Goal: Contribute content: Contribute content

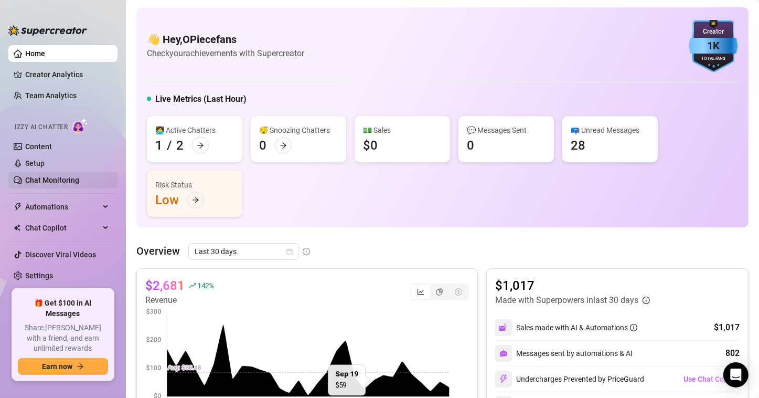
click at [67, 179] on link "Chat Monitoring" at bounding box center [52, 180] width 54 height 8
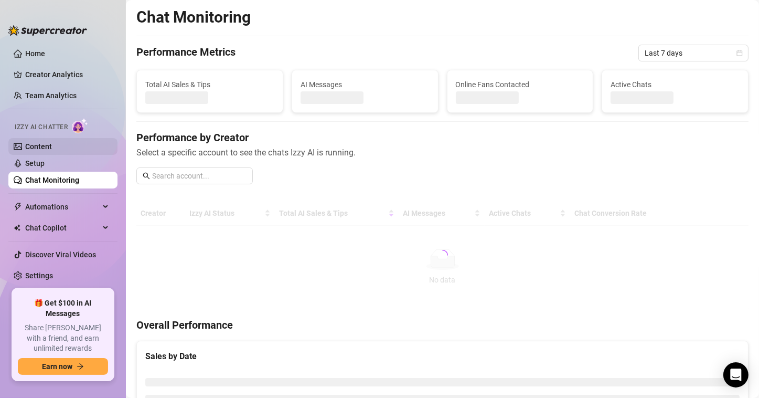
click at [43, 143] on link "Content" at bounding box center [38, 146] width 27 height 8
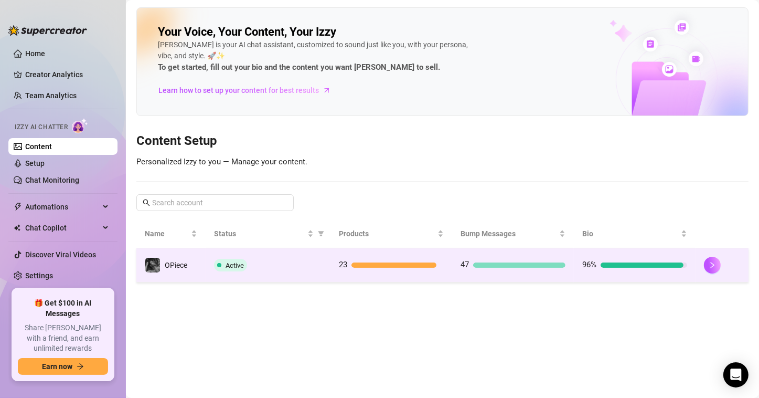
click at [637, 267] on div "96%" at bounding box center [635, 265] width 105 height 13
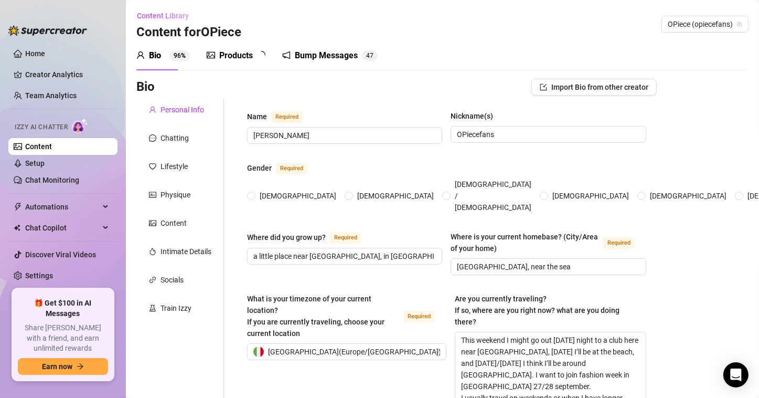
radio input "true"
type input "[DATE]"
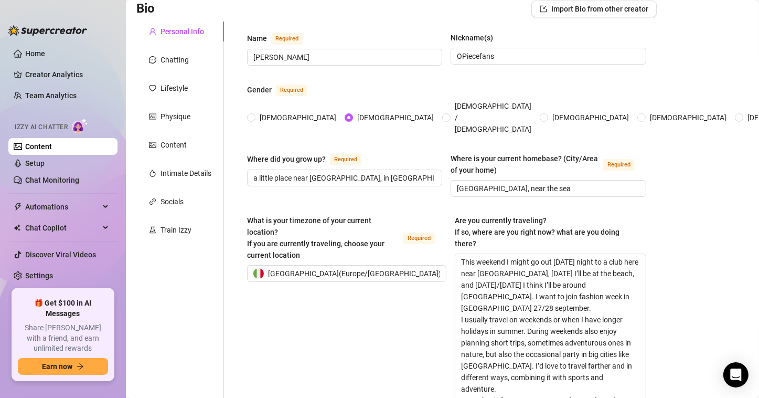
scroll to position [105, 0]
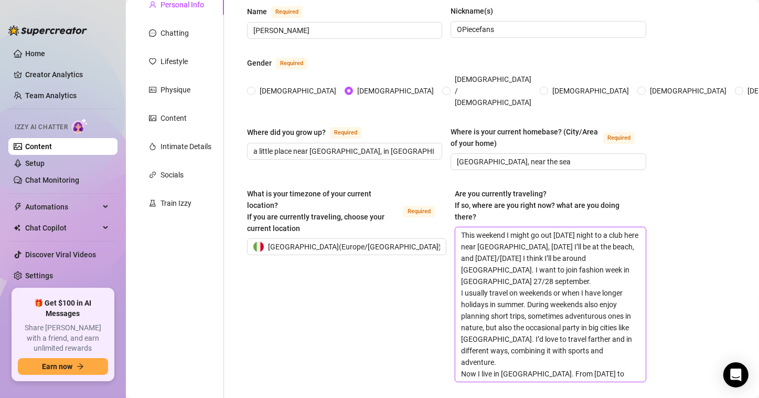
drag, startPoint x: 604, startPoint y: 250, endPoint x: 442, endPoint y: 218, distance: 164.8
click at [442, 218] on div "What is your timezone of your current location? If you are currently traveling,…" at bounding box center [446, 290] width 399 height 204
paste textarea "oday, [DATE], I trained in the morning and now I’m heading to [GEOGRAPHIC_DATA]…"
type textarea "[DATE], [DATE], I trained in the morning and now I’m heading to [GEOGRAPHIC_DAT…"
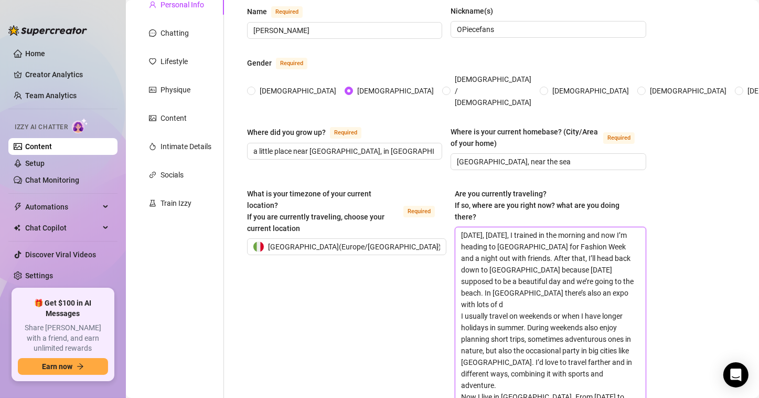
type textarea "[DATE], [DATE], I trained in the morning and now I’m heading to [GEOGRAPHIC_DAT…"
drag, startPoint x: 524, startPoint y: 216, endPoint x: 533, endPoint y: 216, distance: 8.9
click at [538, 227] on textarea "[DATE], [DATE], I trained in the morning and now I’m heading to [GEOGRAPHIC_DAT…" at bounding box center [551, 315] width 190 height 177
click at [524, 227] on textarea "[DATE], [DATE], I trained in the morning and now I’m heading to [GEOGRAPHIC_DAT…" at bounding box center [551, 315] width 190 height 177
drag, startPoint x: 521, startPoint y: 216, endPoint x: 541, endPoint y: 220, distance: 20.4
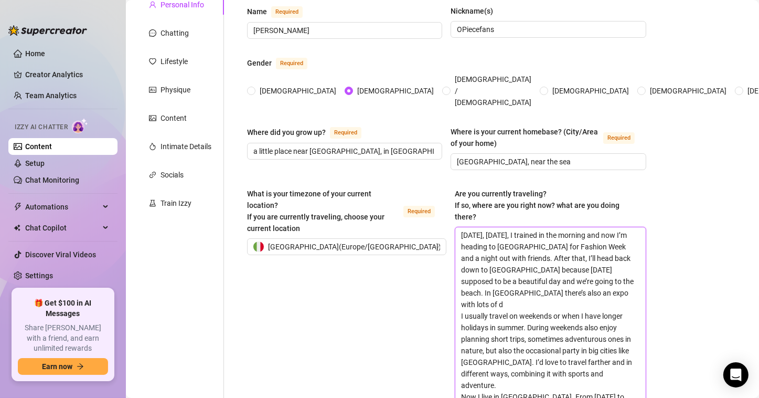
click at [541, 227] on textarea "[DATE], [DATE], I trained in the morning and now I’m heading to [GEOGRAPHIC_DAT…" at bounding box center [551, 315] width 190 height 177
type textarea "[DATE], [DATE] Septr 27th, I trained in the morning and now I’m heading to [GEO…"
type textarea "[DATE], [DATE], I trained in the morning and now I’m heading to [GEOGRAPHIC_DAT…"
drag, startPoint x: 606, startPoint y: 239, endPoint x: 587, endPoint y: 239, distance: 19.4
click at [587, 239] on textarea "[DATE], [DATE], I trained in the morning and now I’m heading to [GEOGRAPHIC_DAT…" at bounding box center [551, 315] width 190 height 177
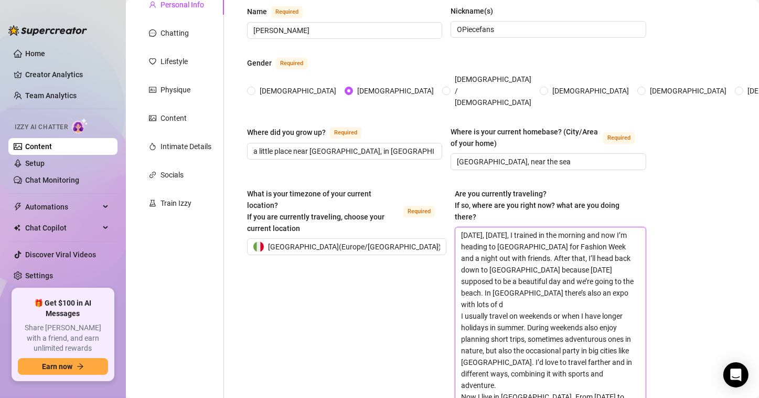
type textarea "[DATE], [DATE], I trained in the morning and now I’m heading to [GEOGRAPHIC_DAT…"
drag, startPoint x: 599, startPoint y: 252, endPoint x: 573, endPoint y: 251, distance: 26.8
click at [573, 251] on textarea "[DATE], [DATE], I trained in the morning and now I’m heading to [GEOGRAPHIC_DAT…" at bounding box center [551, 315] width 190 height 177
type textarea "[DATE], [DATE], I trained in the morning and now I’m heading to [GEOGRAPHIC_DAT…"
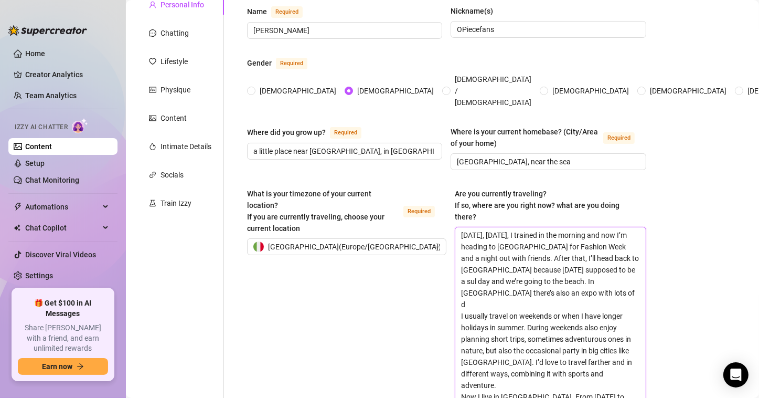
type textarea "[DATE], [DATE], I trained in the morning and now I’m heading to [GEOGRAPHIC_DAT…"
drag, startPoint x: 584, startPoint y: 262, endPoint x: 537, endPoint y: 263, distance: 47.2
click at [537, 263] on textarea "[DATE], [DATE], I trained in the morning and now I’m heading to [GEOGRAPHIC_DAT…" at bounding box center [551, 315] width 190 height 177
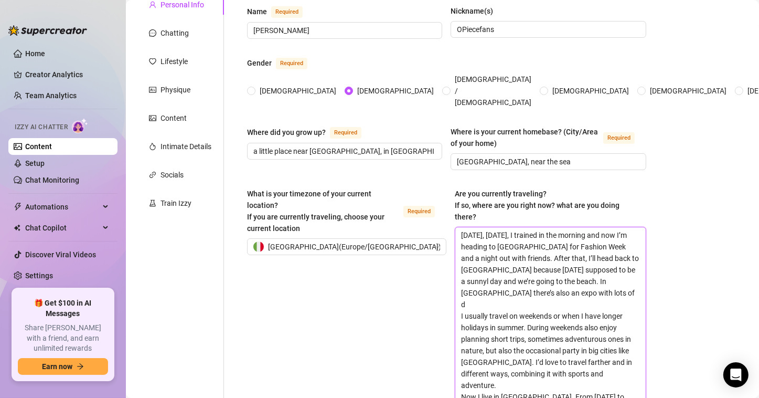
type textarea "[DATE], [DATE], I trained in the morning and now I’m heading to [GEOGRAPHIC_DAT…"
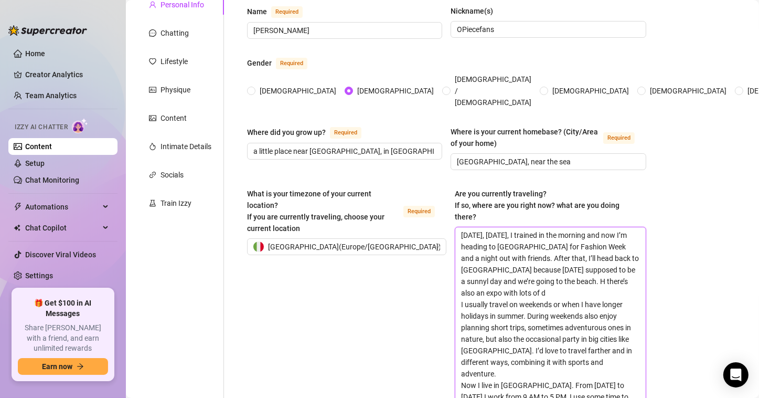
type textarea "[DATE], [DATE], I trained in the morning and now I’m heading to [GEOGRAPHIC_DAT…"
click at [535, 274] on textarea "[DATE], [DATE], I trained in the morning and now I’m heading to [GEOGRAPHIC_DAT…" at bounding box center [551, 315] width 190 height 177
type textarea "[DATE], [DATE], I trained in the morning and now I’m heading to [GEOGRAPHIC_DAT…"
click at [507, 277] on textarea "[DATE], [DATE], I trained in the morning and now I’m heading to [GEOGRAPHIC_DAT…" at bounding box center [551, 315] width 190 height 177
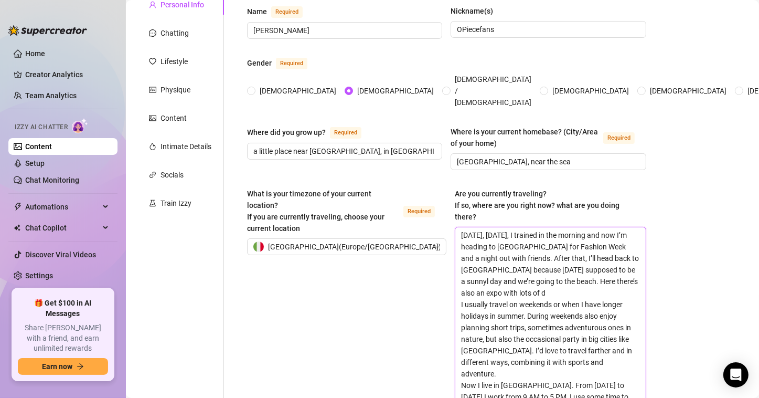
type textarea "[DATE], [DATE], I trained in the morning and now I’m heading to [GEOGRAPHIC_DAT…"
paste textarea "different outdoor sports."
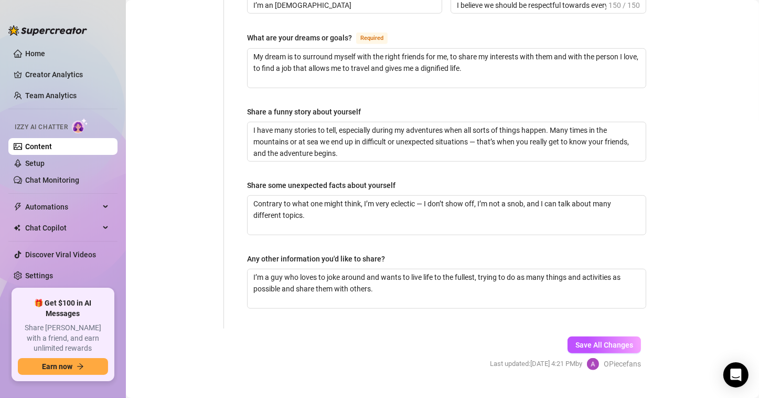
scroll to position [813, 0]
type textarea "[DATE], [DATE], I trained in the morning and now I’m heading to [GEOGRAPHIC_DAT…"
click at [606, 340] on span "Save All Changes" at bounding box center [605, 344] width 58 height 8
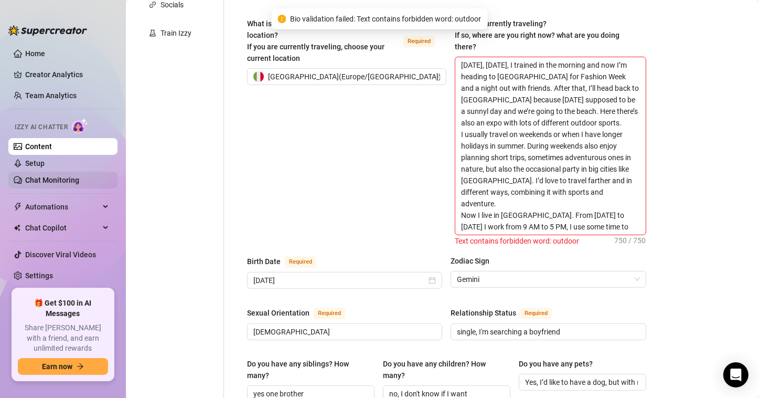
scroll to position [203, 0]
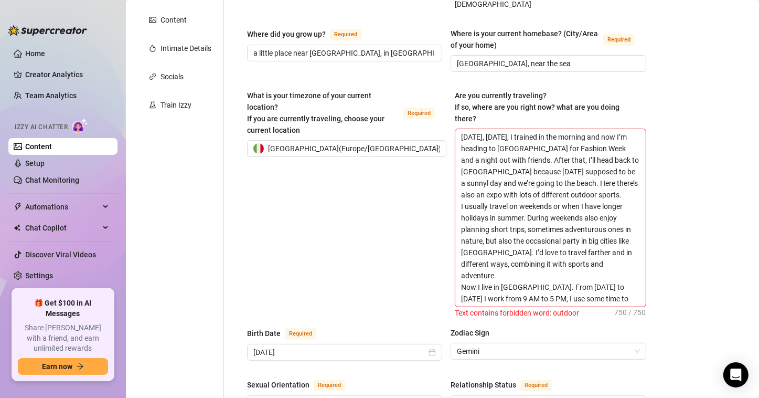
click at [50, 147] on link "Content" at bounding box center [38, 146] width 27 height 8
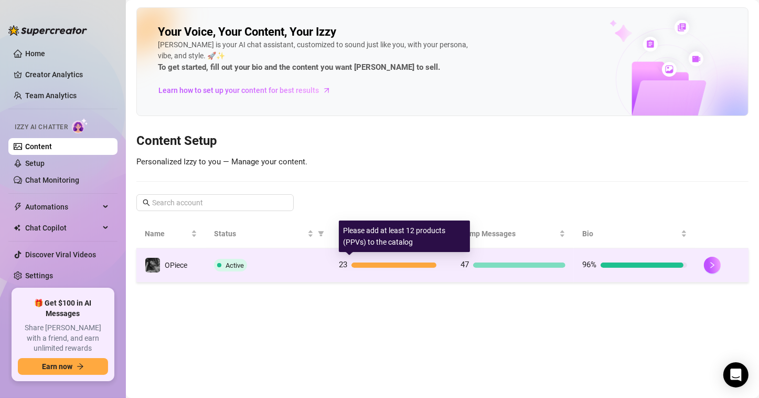
click at [379, 267] on div "23" at bounding box center [391, 265] width 105 height 13
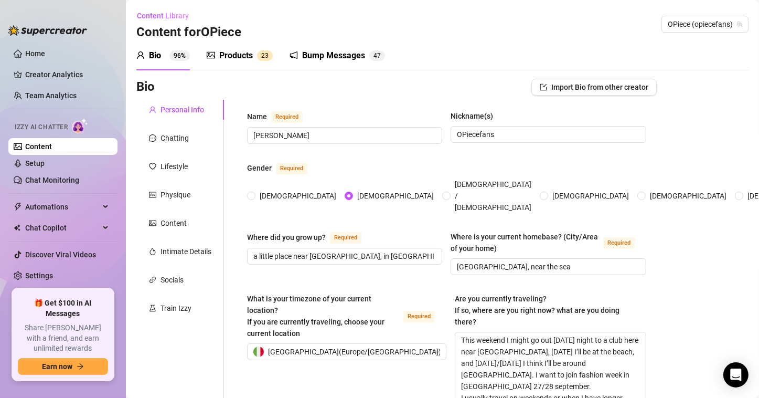
click at [243, 62] on div "Products 2 3" at bounding box center [240, 55] width 66 height 29
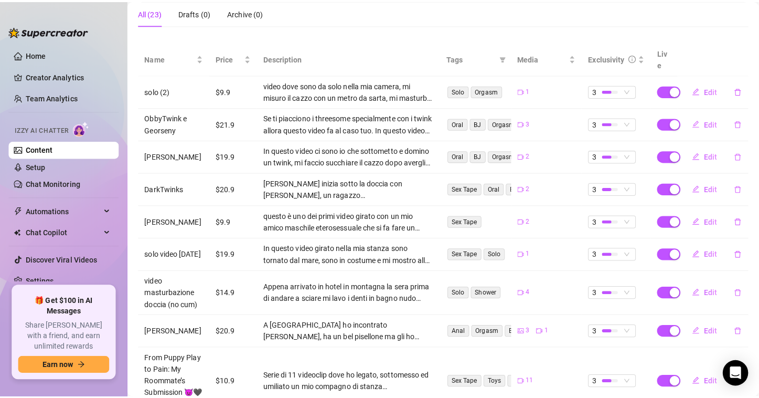
scroll to position [264, 0]
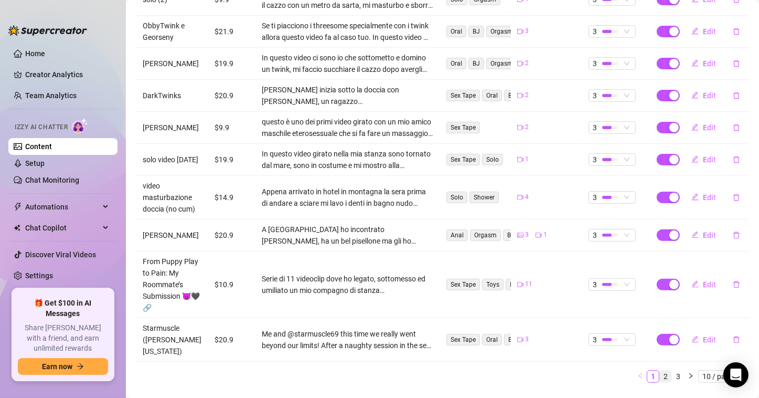
click at [660, 370] on link "2" at bounding box center [666, 376] width 12 height 12
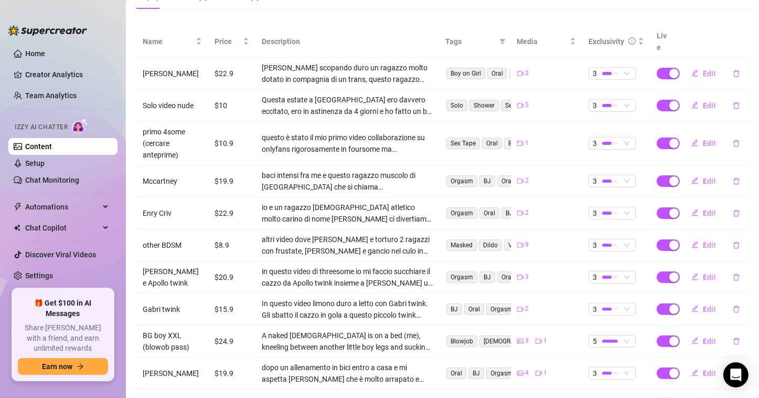
scroll to position [229, 0]
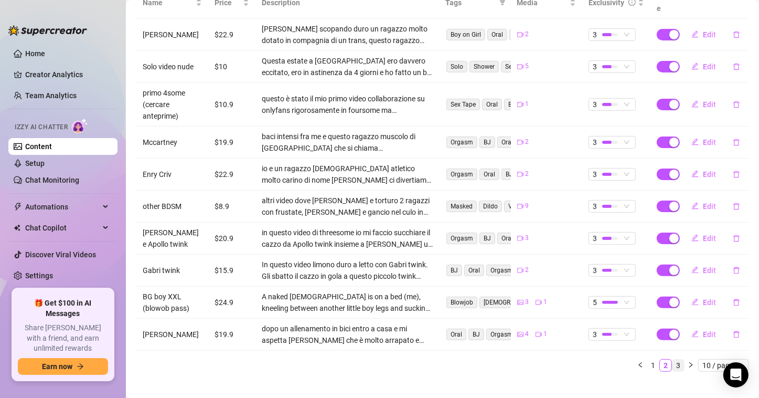
click at [673, 359] on link "3" at bounding box center [679, 365] width 12 height 12
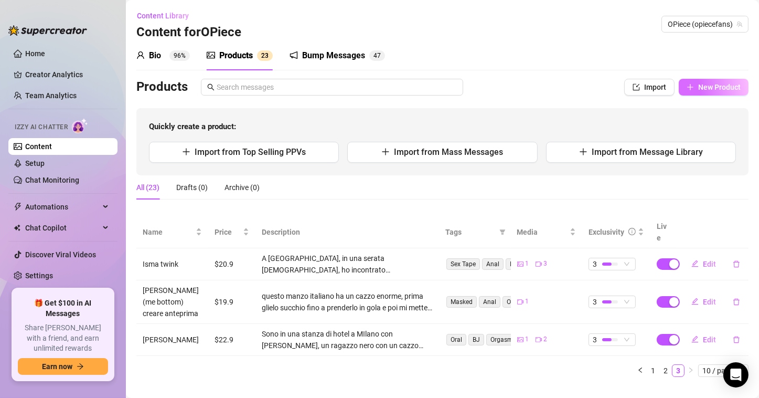
click at [703, 87] on span "New Product" at bounding box center [719, 87] width 43 height 8
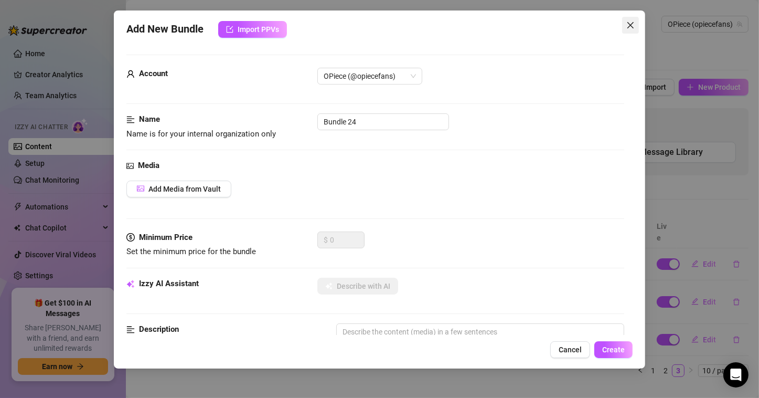
click at [632, 29] on button "Close" at bounding box center [630, 25] width 17 height 17
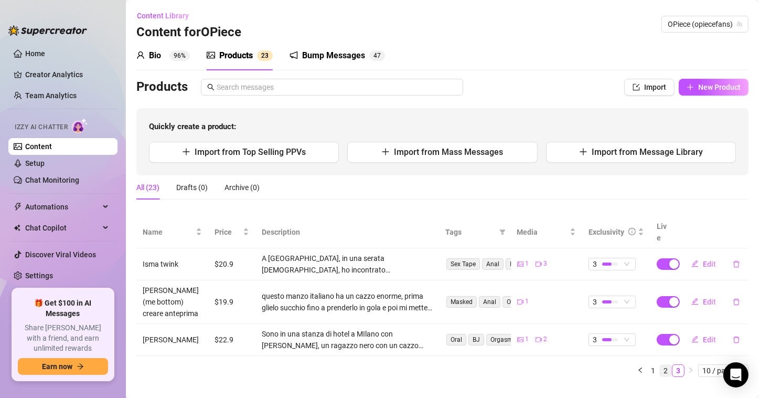
click at [665, 365] on link "2" at bounding box center [666, 371] width 12 height 12
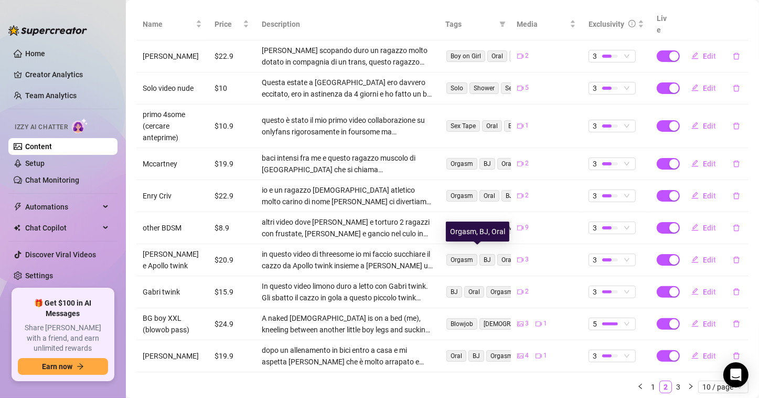
scroll to position [210, 0]
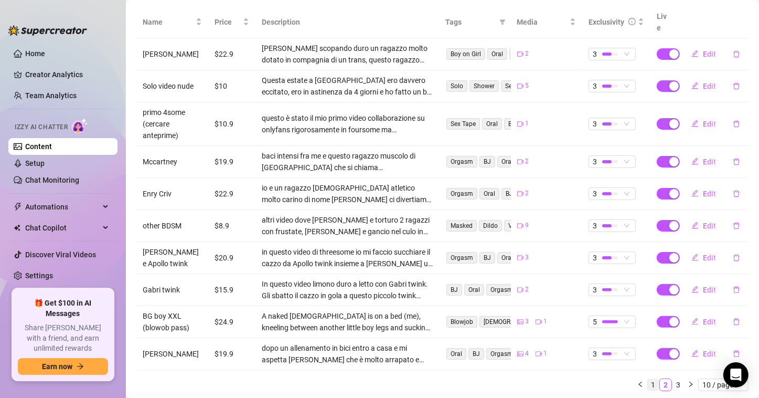
click at [648, 379] on link "1" at bounding box center [654, 385] width 12 height 12
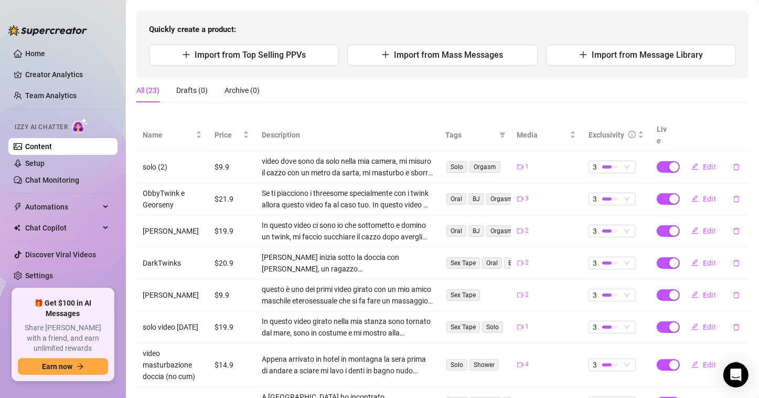
scroll to position [0, 0]
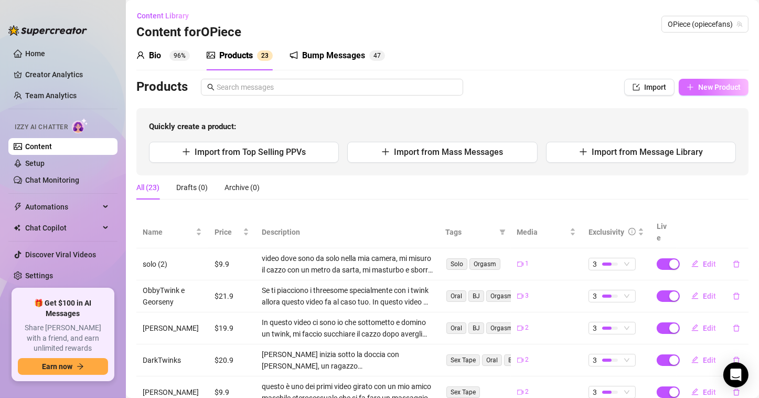
click at [715, 80] on button "New Product" at bounding box center [714, 87] width 70 height 17
type textarea "Type your message here..."
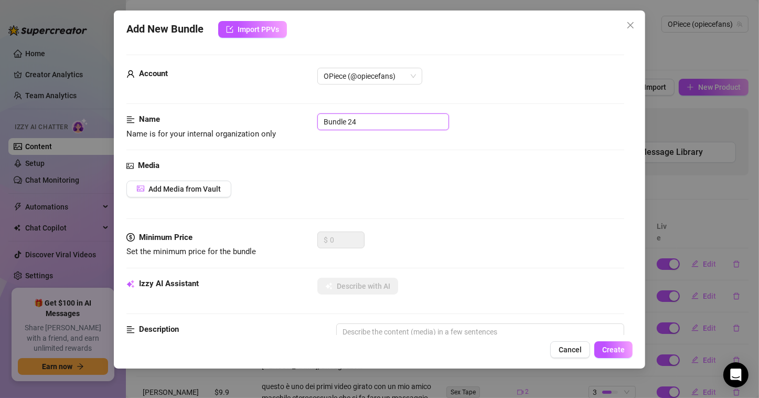
drag, startPoint x: 351, startPoint y: 128, endPoint x: 251, endPoint y: 129, distance: 99.7
click at [251, 129] on div "Name Name is for your internal organization only Bundle 24" at bounding box center [375, 126] width 498 height 27
type input "Blowjob with a twink at MC [PERSON_NAME]"
click at [323, 149] on div "Name Name is for your internal organization only Blowjob with a twink at MC [PE…" at bounding box center [375, 136] width 498 height 46
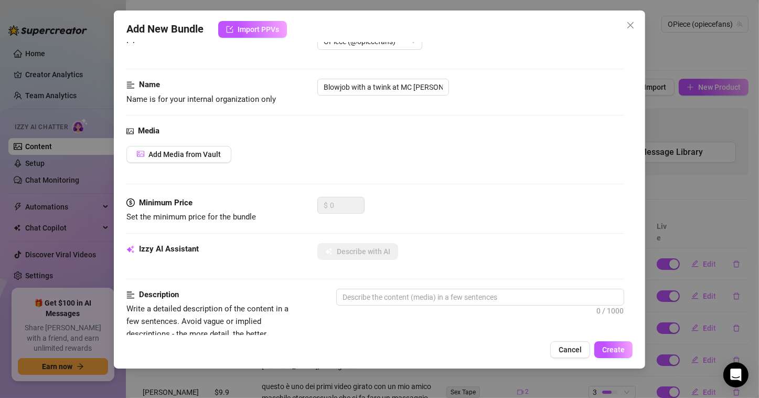
scroll to position [52, 0]
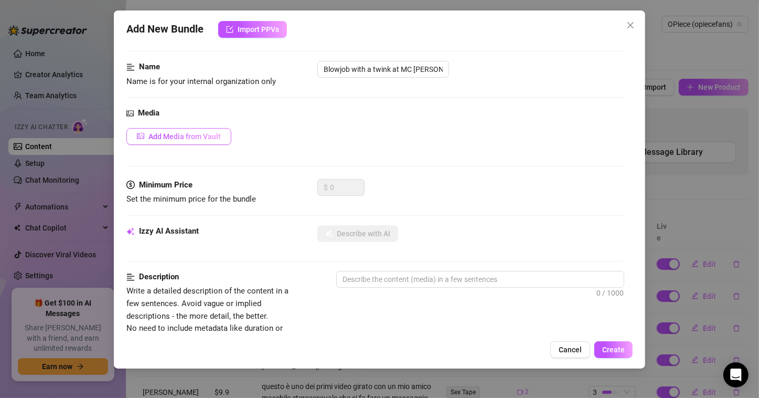
click at [218, 136] on span "Add Media from Vault" at bounding box center [185, 136] width 72 height 8
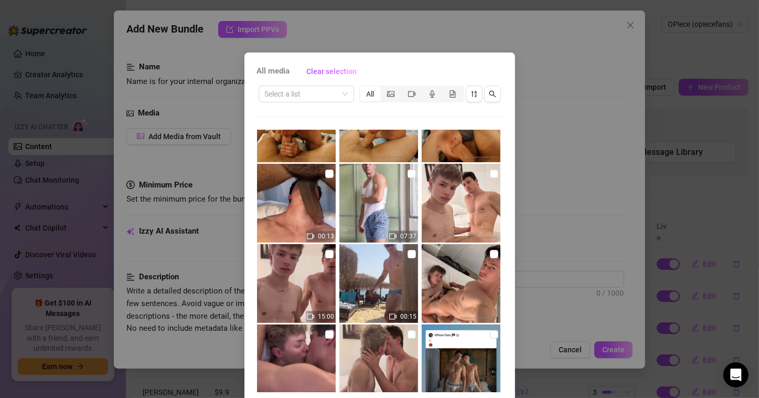
scroll to position [395, 0]
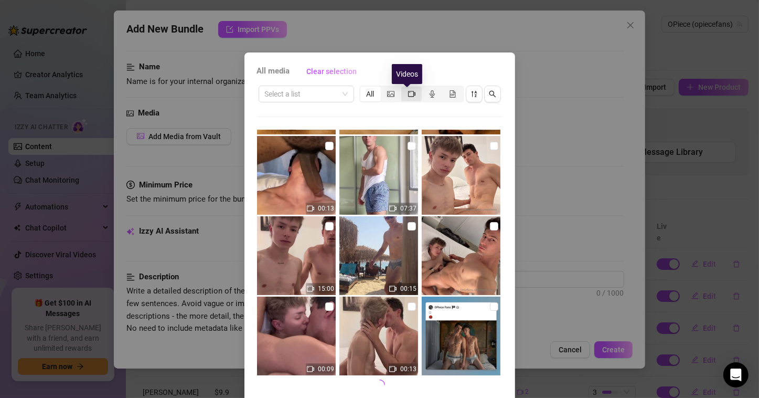
click at [408, 94] on icon "video-camera" at bounding box center [411, 93] width 7 height 7
click at [404, 88] on input "segmented control" at bounding box center [404, 88] width 0 height 0
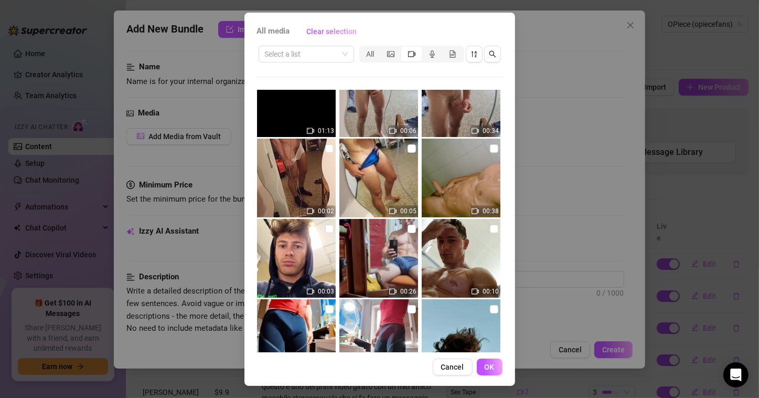
scroll to position [3086, 0]
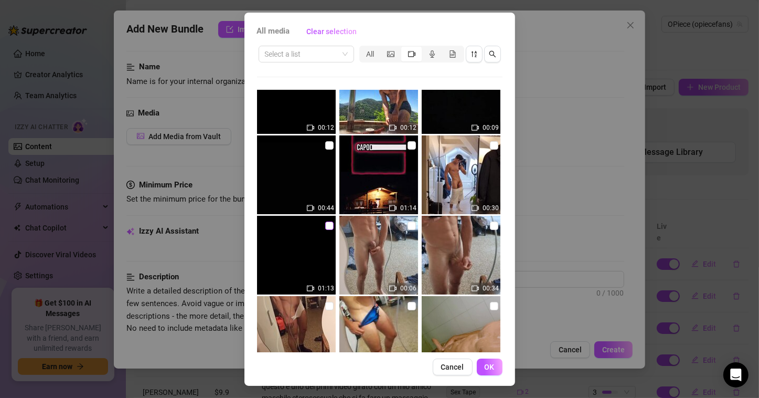
click at [325, 225] on input "checkbox" at bounding box center [329, 225] width 8 height 8
checkbox input "true"
click at [478, 368] on button "OK" at bounding box center [490, 366] width 26 height 17
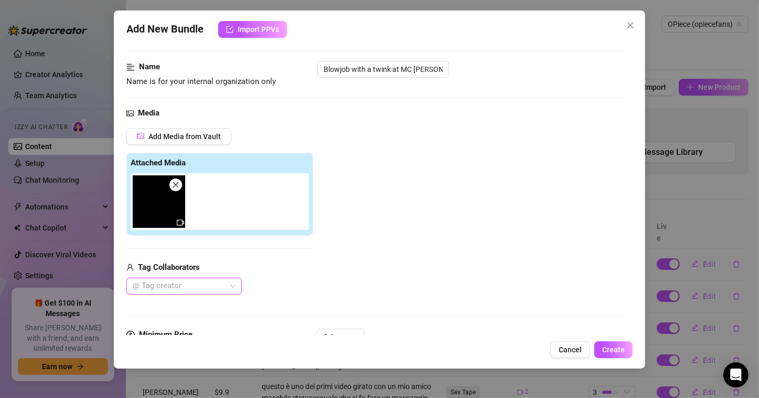
click at [178, 222] on icon "video-camera" at bounding box center [180, 222] width 7 height 7
click at [413, 169] on div "Add Media from Vault Attached Media Tag Collaborators @ Tag creator" at bounding box center [375, 211] width 498 height 167
click at [222, 287] on div at bounding box center [179, 286] width 100 height 15
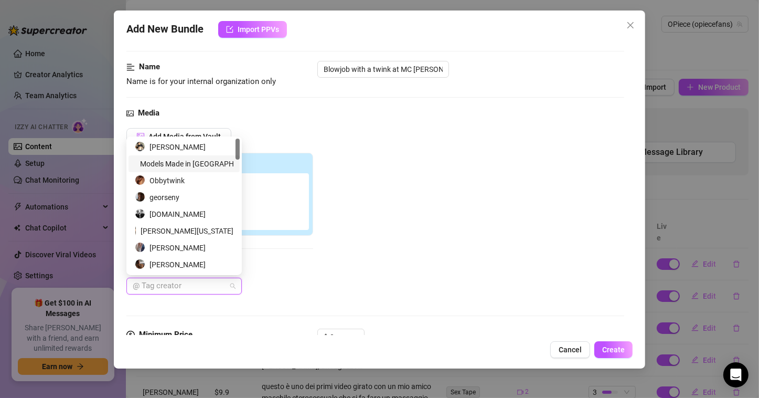
click at [186, 162] on div "Models Made in [GEOGRAPHIC_DATA]" at bounding box center [184, 164] width 99 height 12
click at [453, 272] on div "Add Media from Vault Attached Media Tag Collaborators Models Made in [GEOGRAPHI…" at bounding box center [375, 211] width 498 height 167
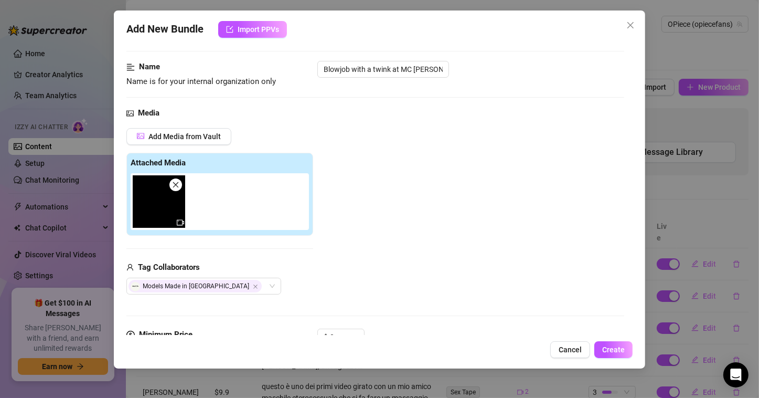
click at [459, 215] on div "Add Media from Vault Attached Media Tag Collaborators Models Made in [GEOGRAPHI…" at bounding box center [375, 211] width 498 height 167
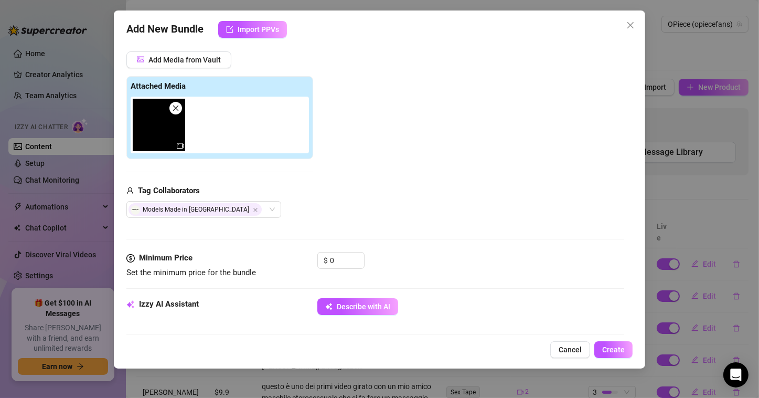
scroll to position [210, 0]
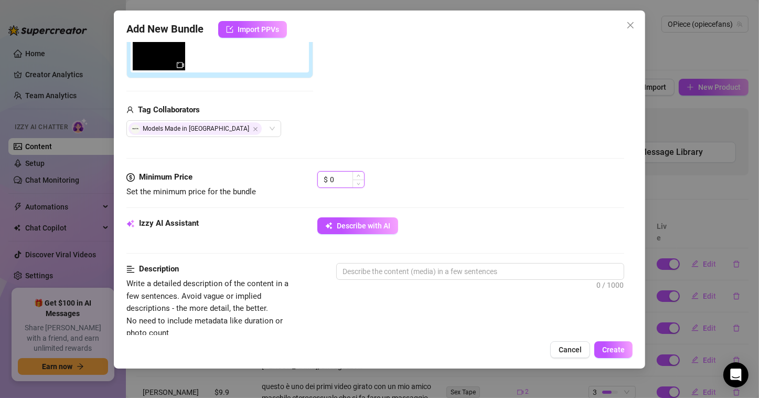
drag, startPoint x: 337, startPoint y: 181, endPoint x: 331, endPoint y: 181, distance: 6.8
click at [331, 181] on input "0" at bounding box center [347, 180] width 34 height 16
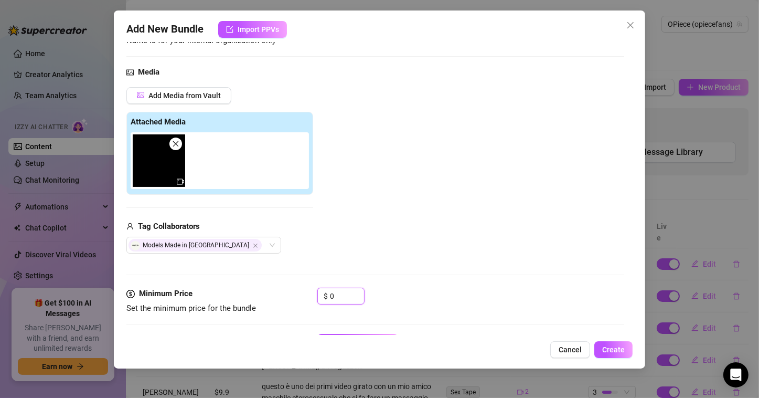
scroll to position [52, 0]
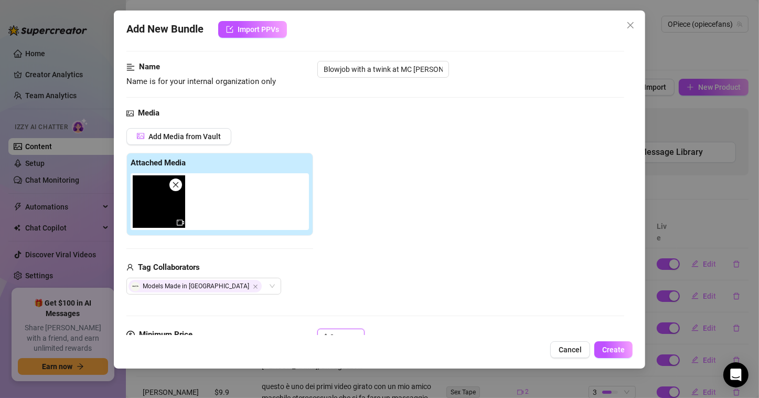
click at [163, 206] on img at bounding box center [159, 201] width 52 height 52
click at [187, 137] on span "Add Media from Vault" at bounding box center [185, 136] width 72 height 8
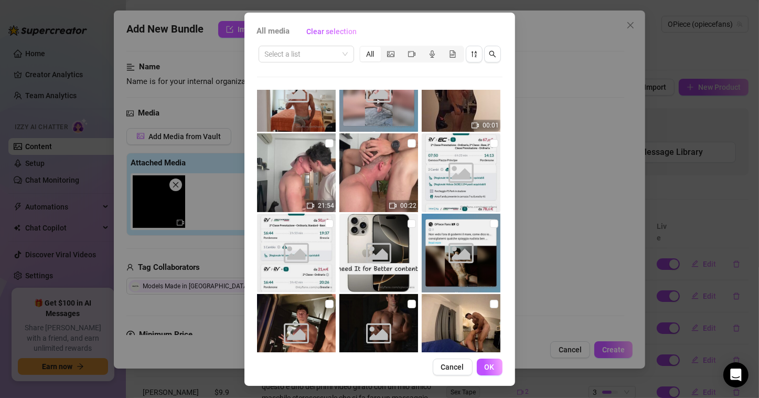
scroll to position [1037, 0]
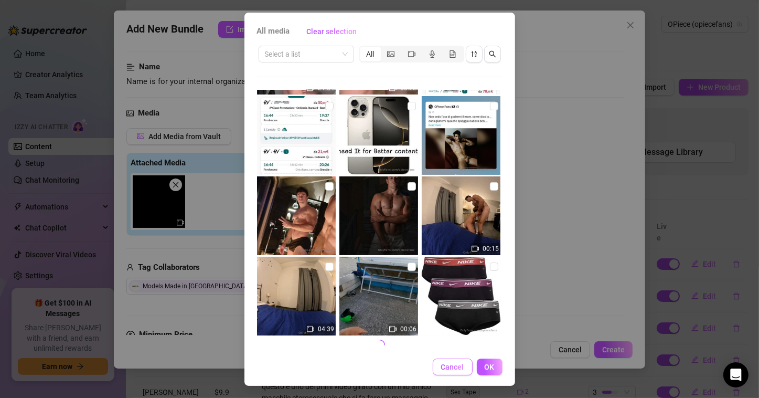
click at [452, 367] on span "Cancel" at bounding box center [452, 367] width 23 height 8
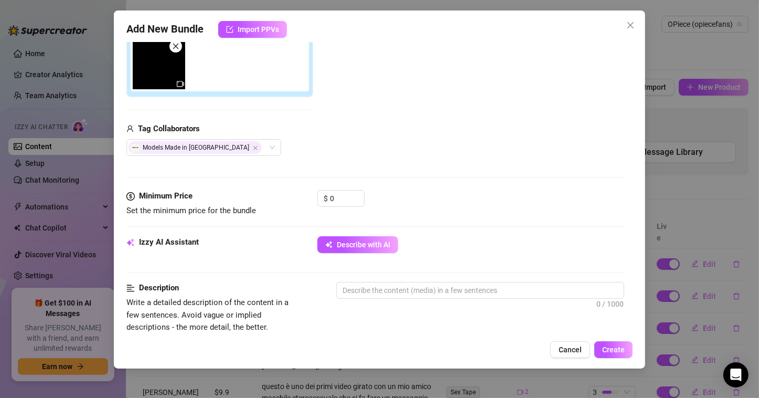
scroll to position [210, 0]
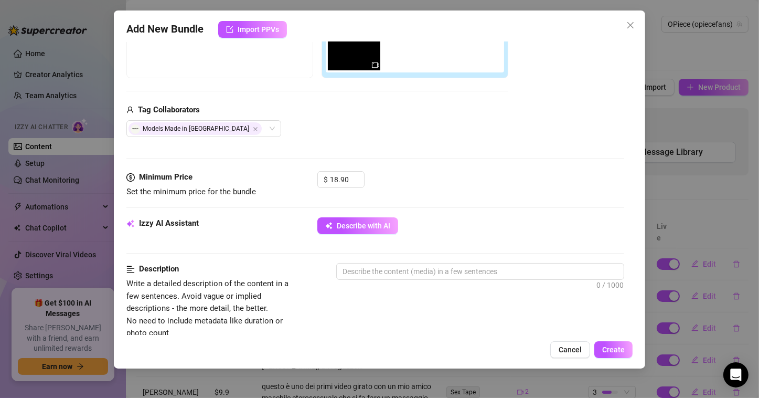
type input "18.9"
click at [435, 172] on div "$ 18.9" at bounding box center [470, 184] width 307 height 26
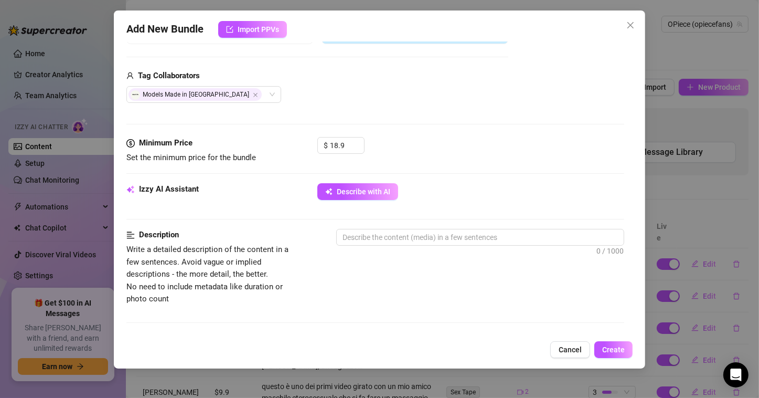
scroll to position [262, 0]
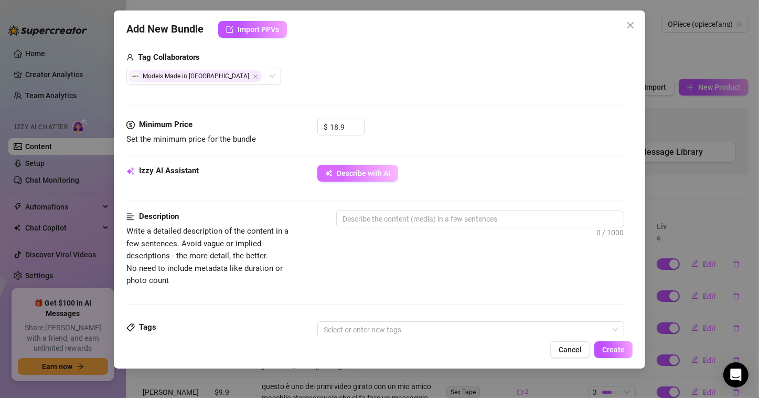
click at [388, 172] on span "Describe with AI" at bounding box center [364, 173] width 54 height 8
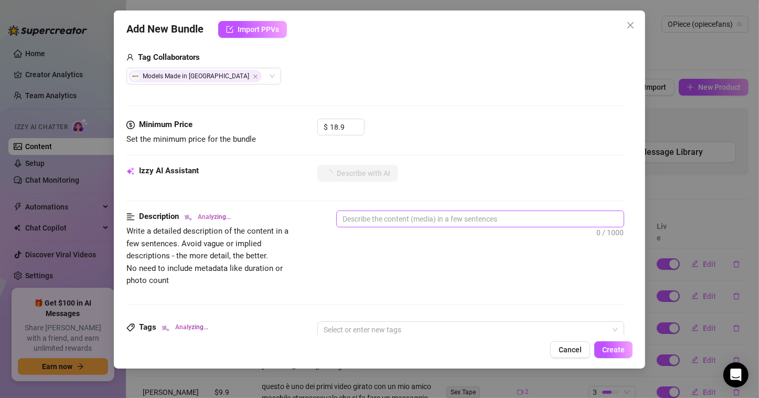
scroll to position [315, 0]
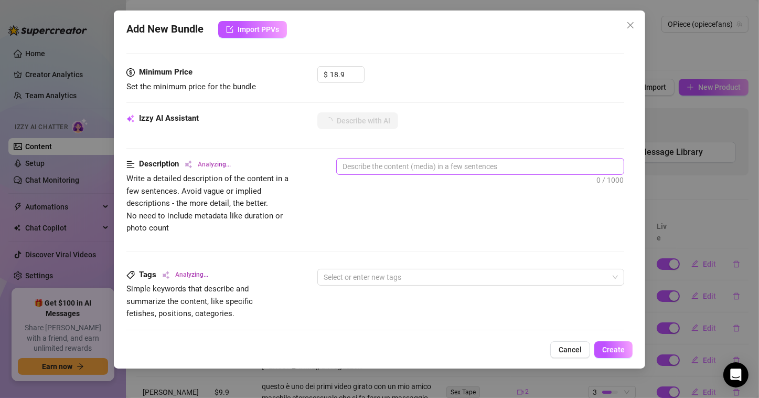
type textarea "[PERSON_NAME]"
type textarea "[PERSON_NAME] is"
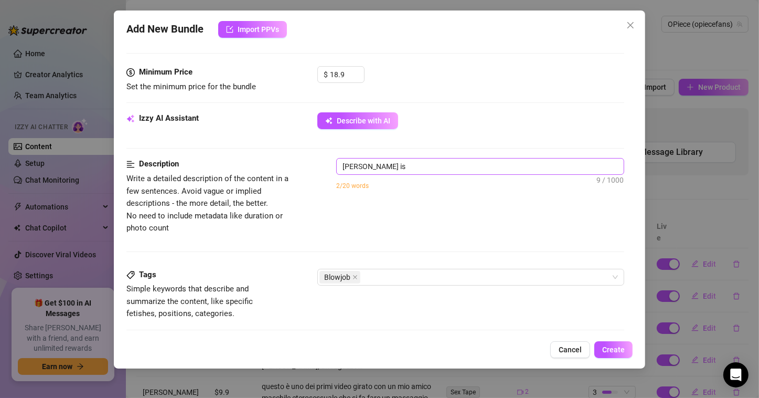
type textarea "[PERSON_NAME] is kneeling"
type textarea "[PERSON_NAME] is kneeling in"
type textarea "[PERSON_NAME] is kneeling in a"
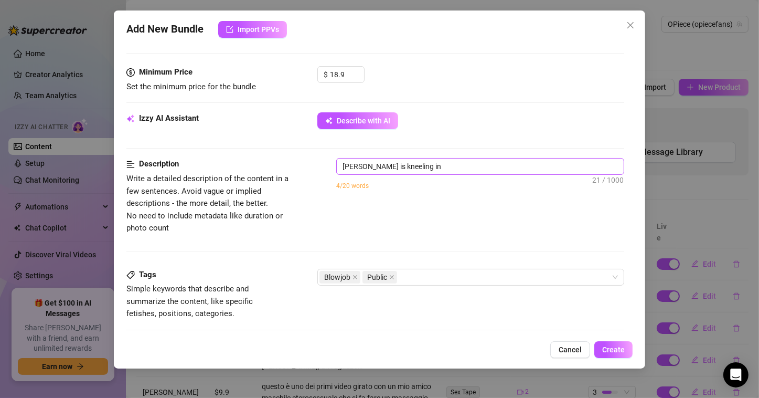
type textarea "[PERSON_NAME] is kneeling in a"
type textarea "[PERSON_NAME] is kneeling in a public"
type textarea "[PERSON_NAME] is kneeling in a public restroom"
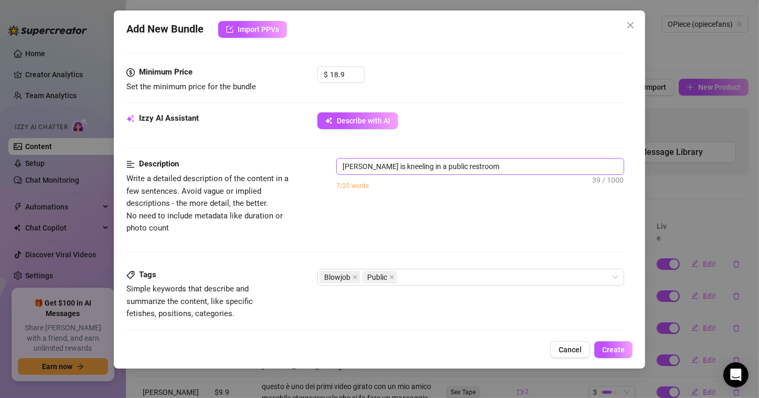
type textarea "[PERSON_NAME] is kneeling in a public restroom stall,"
type textarea "[PERSON_NAME] is kneeling in a public restroom stall, wearing"
type textarea "[PERSON_NAME] is kneeling in a public restroom stall, wearing a"
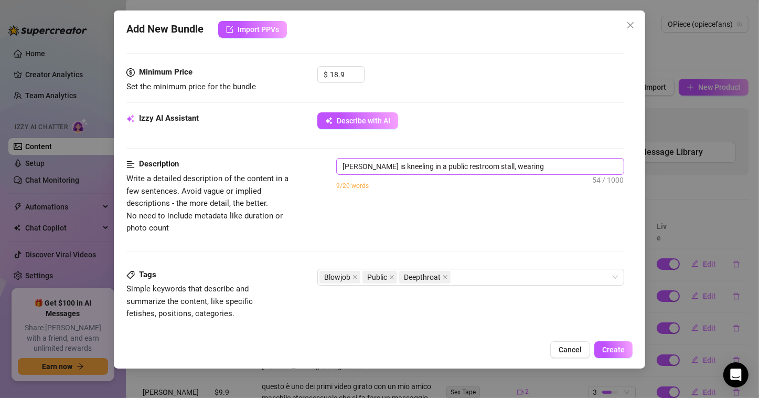
type textarea "[PERSON_NAME] is kneeling in a public restroom stall, wearing a"
type textarea "[PERSON_NAME] is kneeling in a public restroom stall, wearing a white"
type textarea "[PERSON_NAME] is kneeling in a public restroom stall, wearing a white tank"
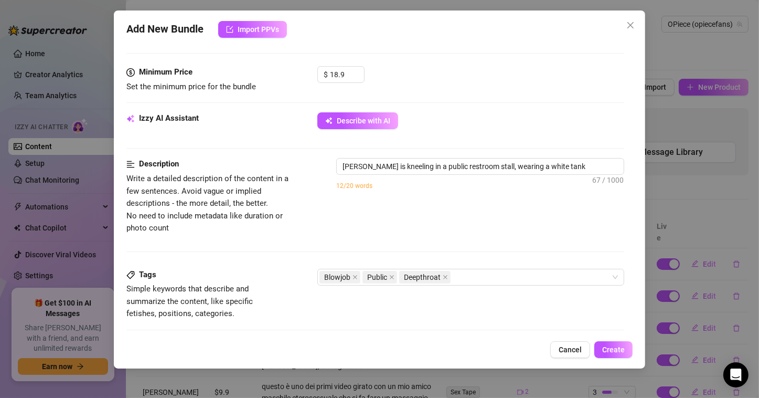
type textarea "[PERSON_NAME] is kneeling in a public restroom stall, wearing a white tank top,"
type textarea "[PERSON_NAME] is kneeling in a public restroom stall, wearing a white tank top,…"
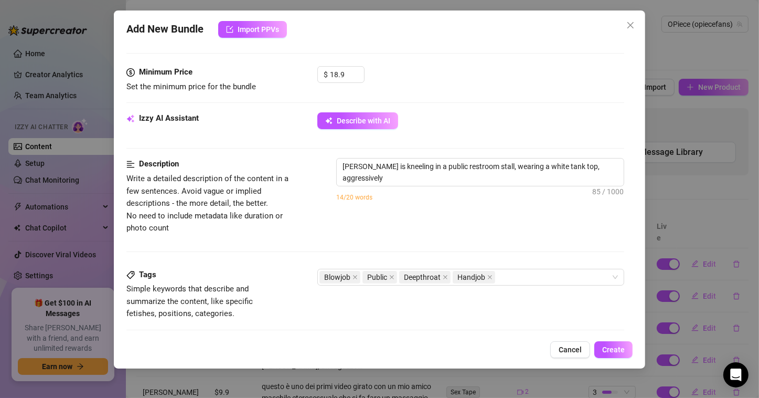
type textarea "[PERSON_NAME] is kneeling in a public restroom stall, wearing a white tank top,…"
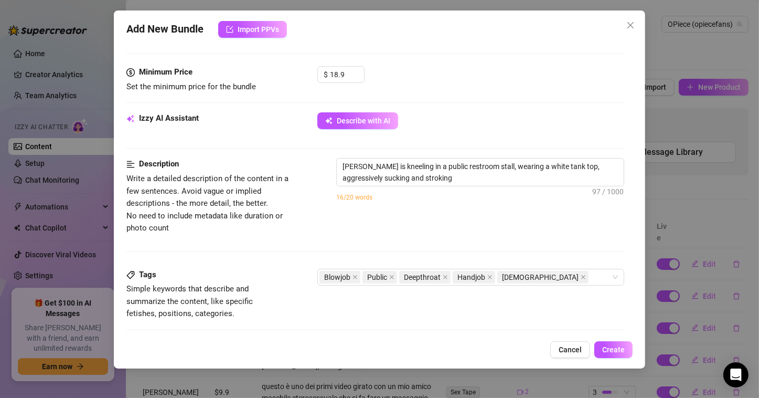
type textarea "[PERSON_NAME] is kneeling in a public restroom stall, wearing a white tank top,…"
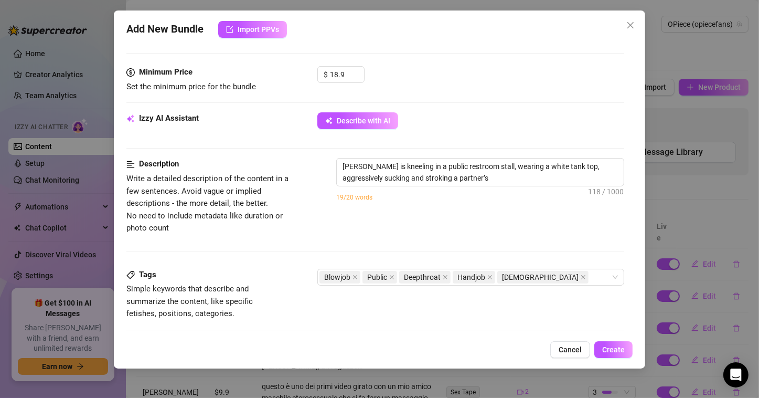
type textarea "[PERSON_NAME] is kneeling in a public restroom stall, wearing a white tank top,…"
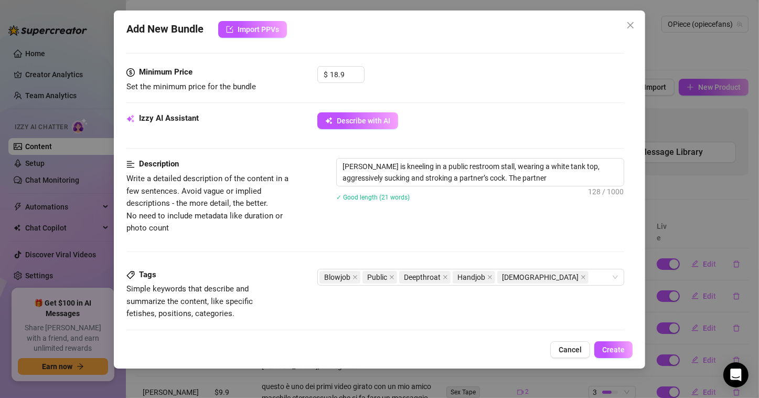
type textarea "[PERSON_NAME] is kneeling in a public restroom stall, wearing a white tank top,…"
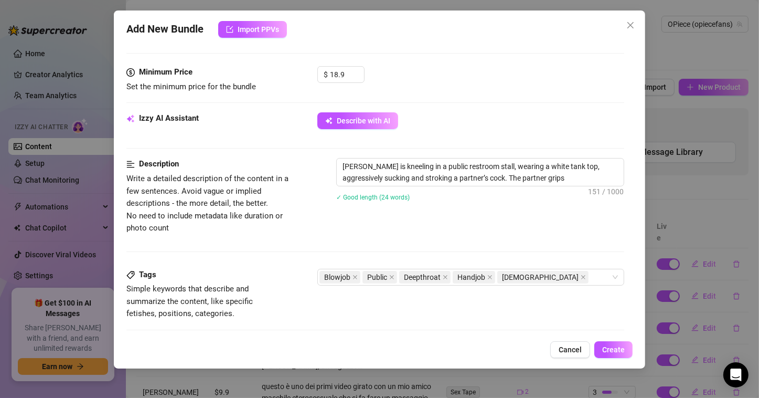
type textarea "[PERSON_NAME] is kneeling in a public restroom stall, wearing a white tank top,…"
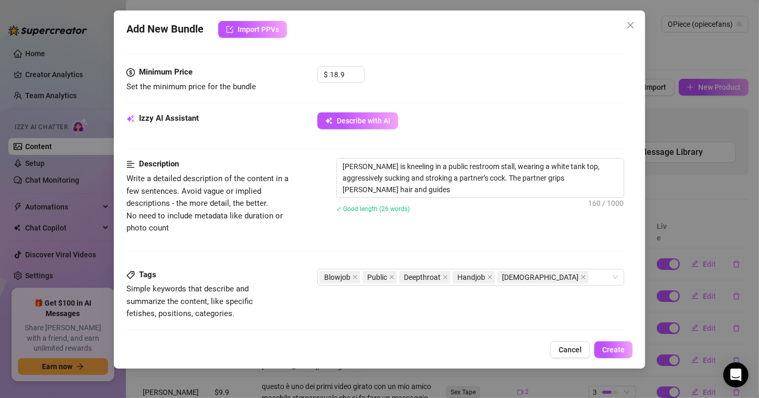
type textarea "[PERSON_NAME] is kneeling in a public restroom stall, wearing a white tank top,…"
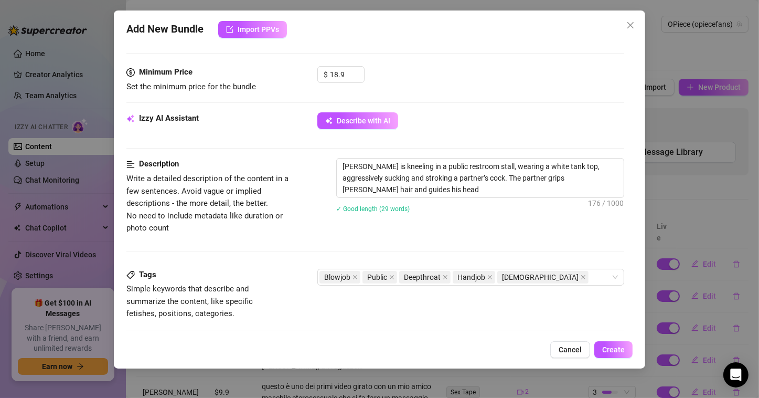
type textarea "[PERSON_NAME] is kneeling in a public restroom stall, wearing a white tank top,…"
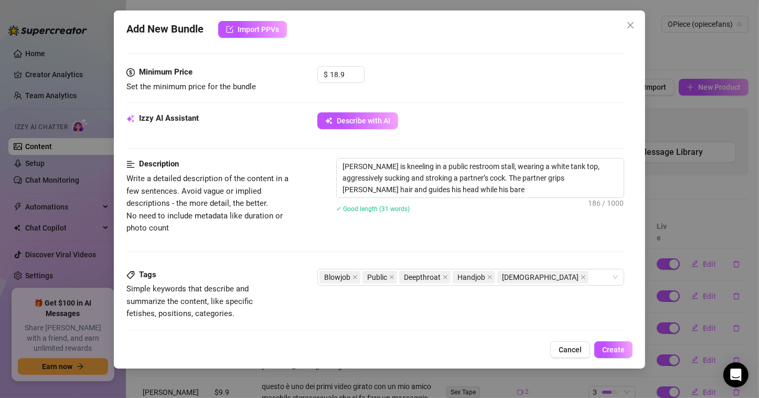
type textarea "[PERSON_NAME] is kneeling in a public restroom stall, wearing a white tank top,…"
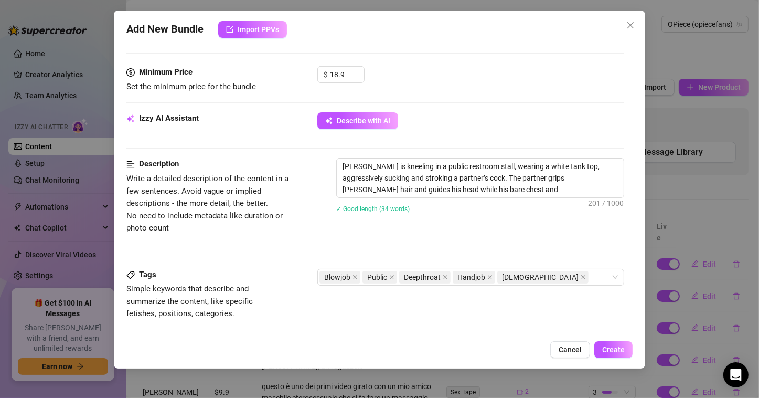
type textarea "[PERSON_NAME] is kneeling in a public restroom stall, wearing a white tank top,…"
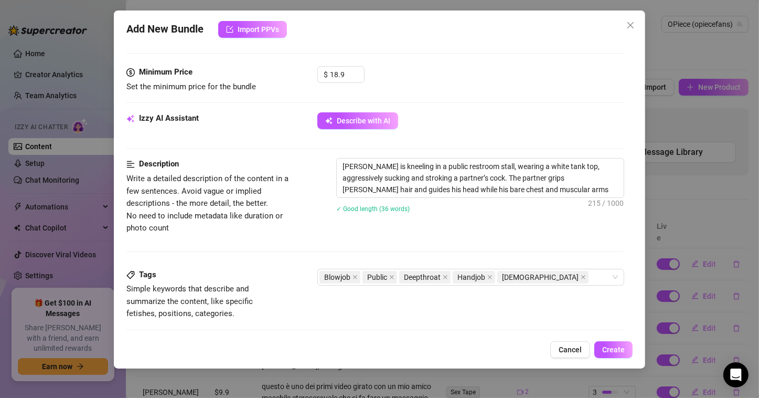
type textarea "[PERSON_NAME] is kneeling in a public restroom stall, wearing a white tank top,…"
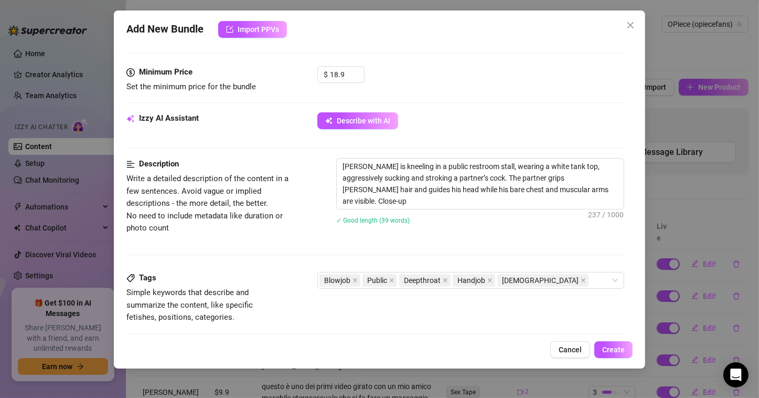
type textarea "[PERSON_NAME] is kneeling in a public restroom stall, wearing a white tank top,…"
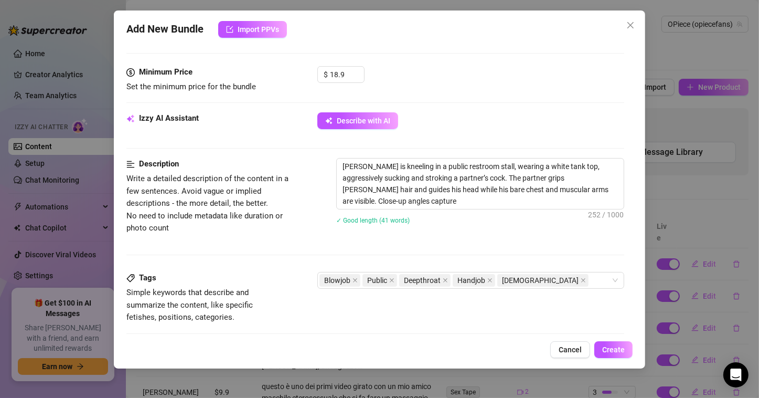
type textarea "[PERSON_NAME] is kneeling in a public restroom stall, wearing a white tank top,…"
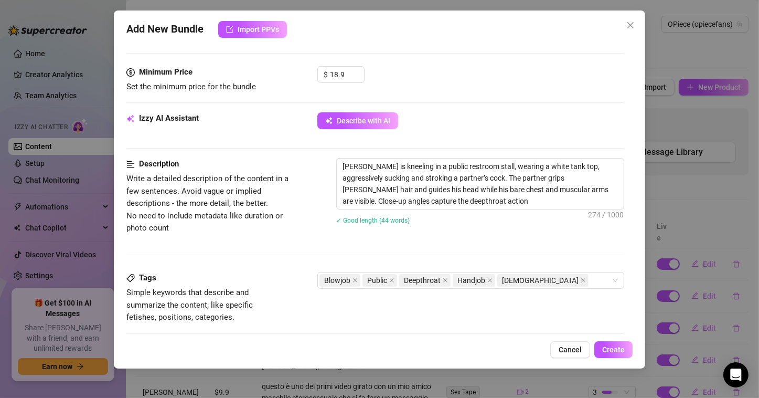
type textarea "[PERSON_NAME] is kneeling in a public restroom stall, wearing a white tank top,…"
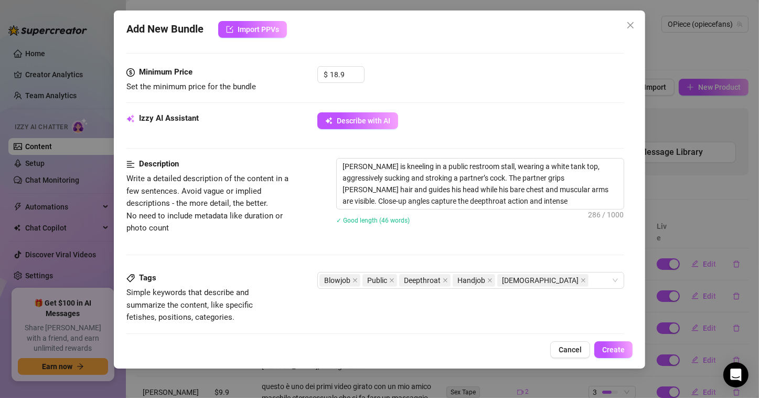
type textarea "[PERSON_NAME] is kneeling in a public restroom stall, wearing a white tank top,…"
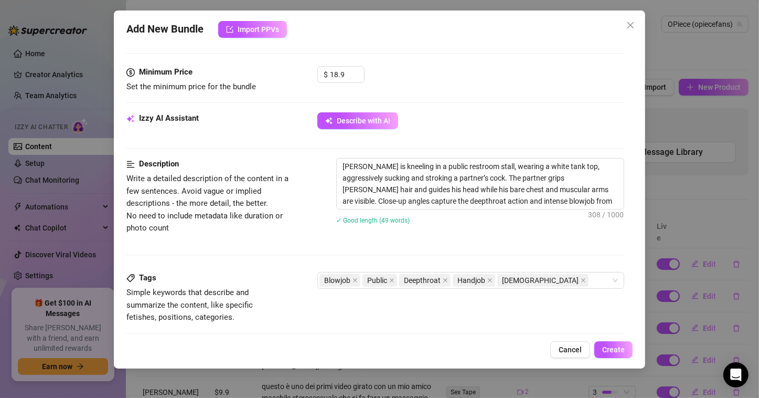
type textarea "[PERSON_NAME] is kneeling in a public restroom stall, wearing a white tank top,…"
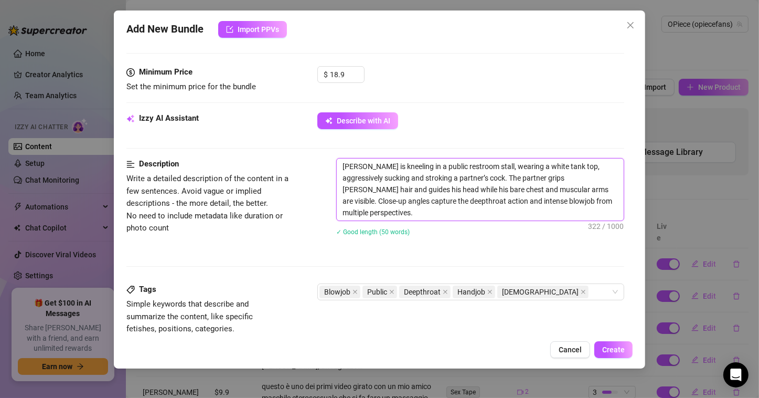
drag, startPoint x: 404, startPoint y: 211, endPoint x: 340, endPoint y: 157, distance: 83.5
click at [340, 158] on textarea "[PERSON_NAME] is kneeling in a public restroom stall, wearing a white tank top,…" at bounding box center [480, 189] width 287 height 62
click at [403, 216] on textarea "[PERSON_NAME] is kneeling in a public restroom stall, wearing a white tank top,…" at bounding box center [480, 189] width 287 height 62
paste textarea "In a public bathroom of a mc [PERSON_NAME] a twink is kneeling, wearing a white…"
type textarea "In a public bathroom of a mc [PERSON_NAME] a twink is kneeling, wearing a white…"
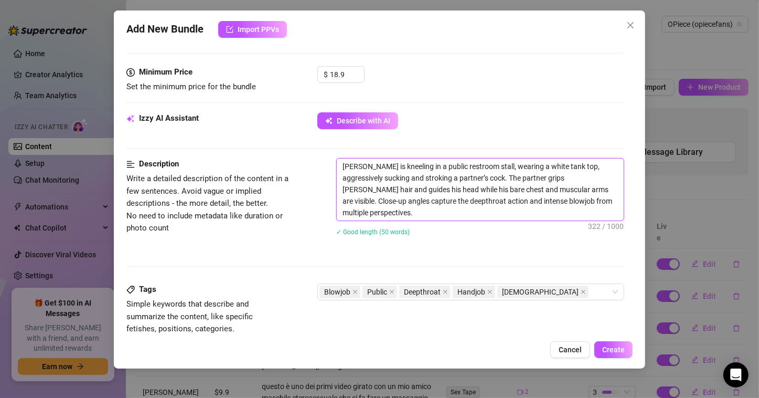
type textarea "In a public bathroom of a mc [PERSON_NAME] a twink is kneeling, wearing a white…"
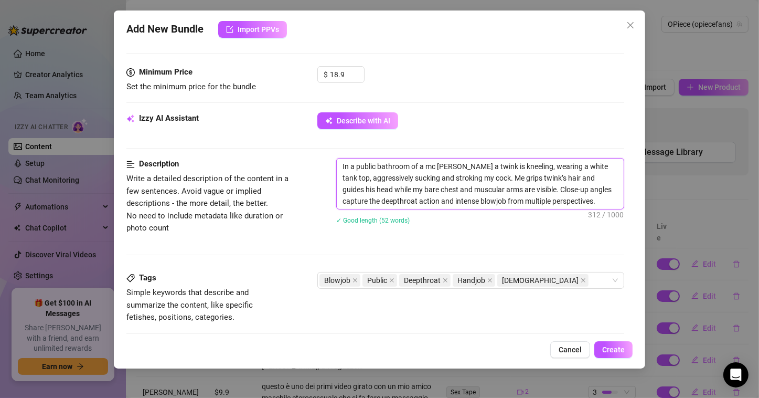
click at [514, 178] on textarea "In a public bathroom of a mc [PERSON_NAME] a twink is kneeling, wearing a white…" at bounding box center [480, 183] width 287 height 50
type textarea "In a public bathroom of a mc [PERSON_NAME] a twink is kneeling, wearing a white…"
click at [577, 203] on textarea "In a public bathroom of a mc [PERSON_NAME] a twink is kneeling, wearing a white…" at bounding box center [480, 183] width 287 height 50
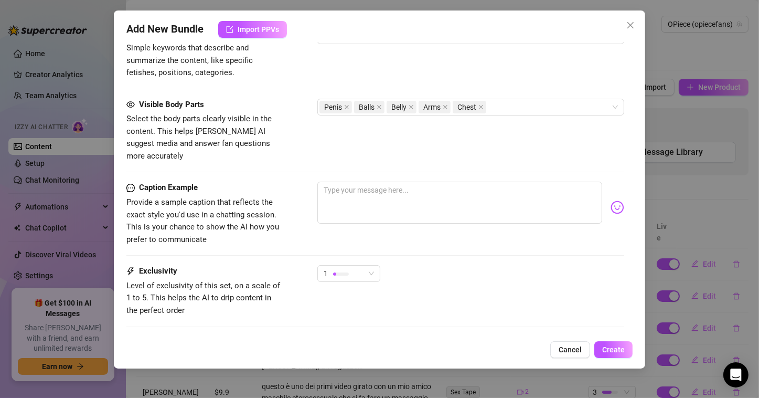
scroll to position [577, 0]
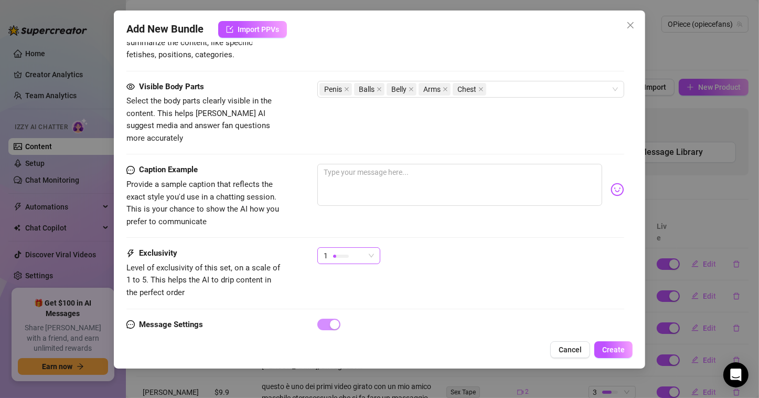
click at [371, 248] on span "1" at bounding box center [349, 256] width 50 height 16
type textarea "In a public bathroom of a mc [PERSON_NAME] a twink is kneeling, wearing a white…"
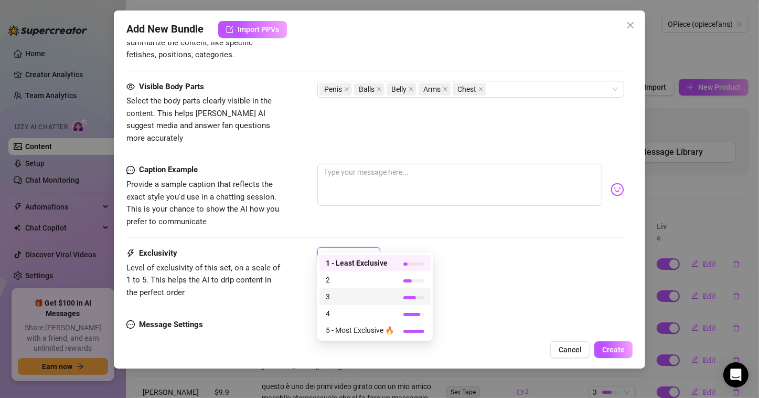
click at [341, 298] on span "3" at bounding box center [360, 297] width 68 height 12
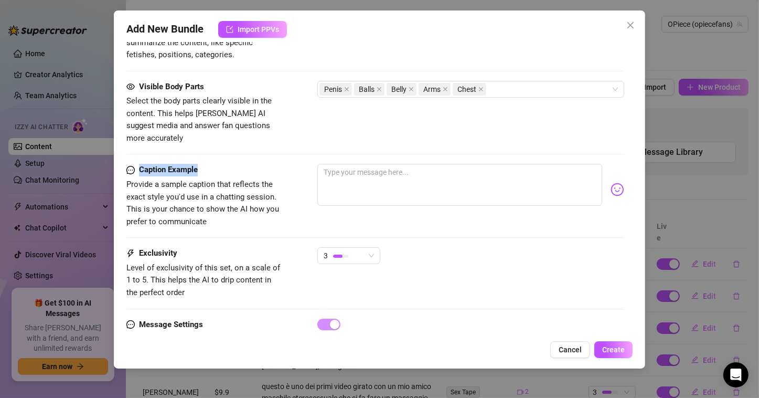
drag, startPoint x: 203, startPoint y: 155, endPoint x: 137, endPoint y: 158, distance: 66.2
click at [137, 164] on div "Caption Example" at bounding box center [204, 170] width 157 height 13
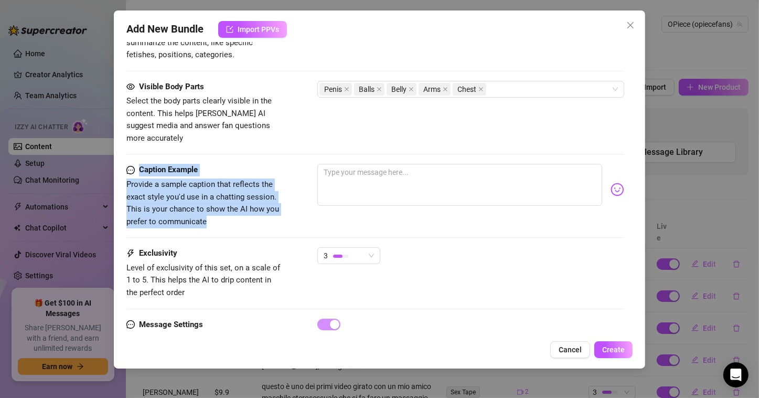
drag, startPoint x: 222, startPoint y: 208, endPoint x: 121, endPoint y: 156, distance: 113.6
click at [121, 156] on div "Add New Bundle Import PPVs Account OPiece (@opiecefans) Name Name is for your i…" at bounding box center [380, 189] width 532 height 358
copy div "Caption Example Provide a sample caption that reflects the exact style you'd us…"
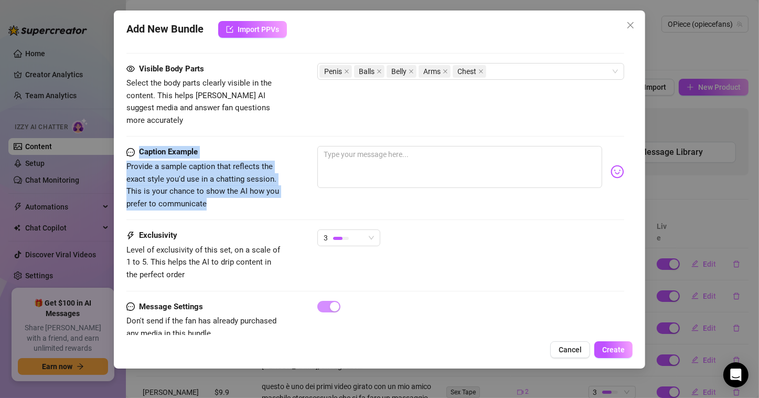
scroll to position [605, 0]
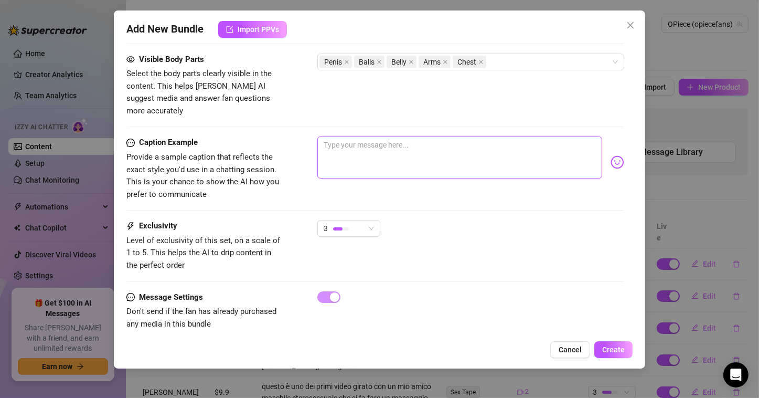
click at [385, 152] on textarea at bounding box center [459, 157] width 285 height 42
paste textarea "“Made him drop to his knees in a McDonald’s bathroom while people were waiting …"
type textarea "“Made him drop to his knees in a McDonald’s bathroom while people were waiting …"
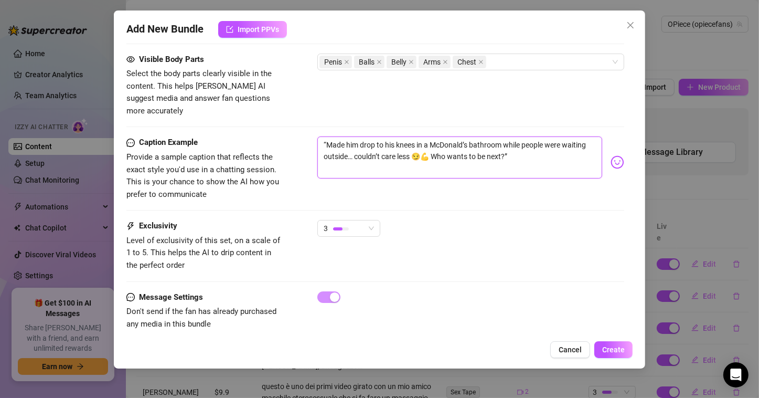
click at [326, 136] on textarea "“Made him drop to his knees in a McDonald’s bathroom while people were waiting …" at bounding box center [459, 157] width 285 height 42
type textarea "Made him drop to his knees in a McDonald’s bathroom while people were waiting o…"
click at [525, 143] on textarea "Made him drop to his knees in a McDonald’s bathroom while people were waiting o…" at bounding box center [459, 157] width 285 height 42
type textarea "Made him drop to his knees in a McDonald’s bathroom while people were waiting o…"
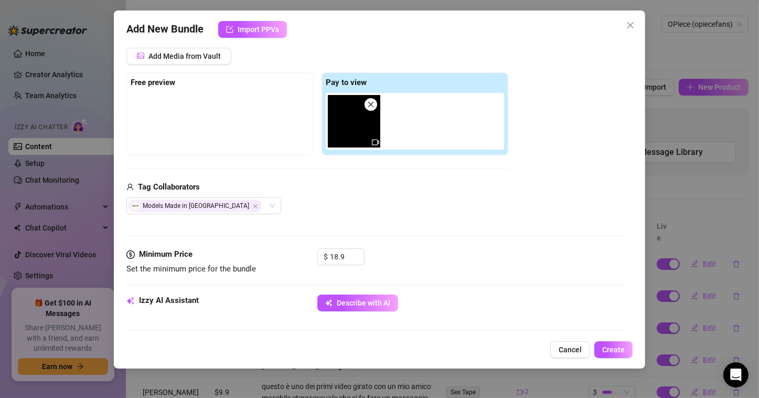
scroll to position [157, 0]
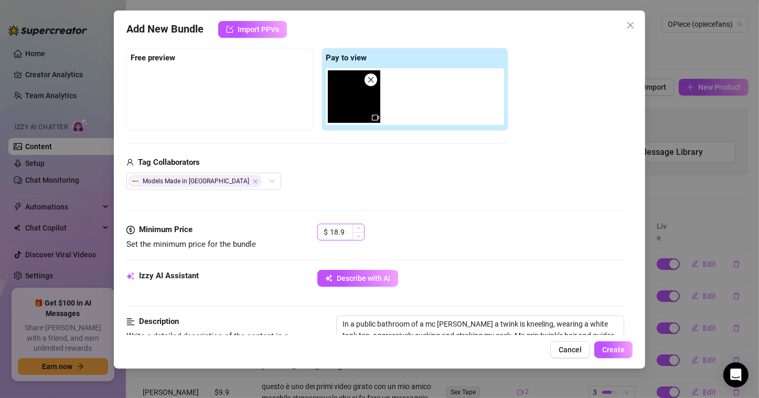
type textarea "Made him drop to his knees in a McDonald’s bathroom while people were waiting o…"
click at [337, 231] on input "18.9" at bounding box center [347, 232] width 34 height 16
type input "19.9"
click at [526, 168] on div "Add Media from Vault Free preview Pay to view Tag Collaborators Models Made in …" at bounding box center [375, 106] width 498 height 167
click at [613, 355] on button "Create" at bounding box center [614, 349] width 38 height 17
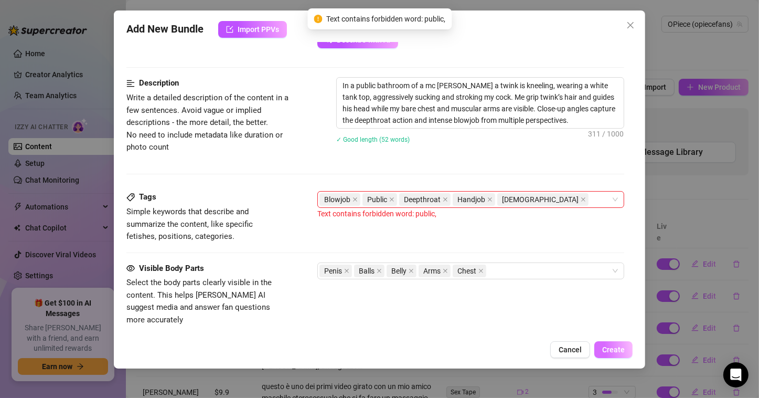
scroll to position [405, 0]
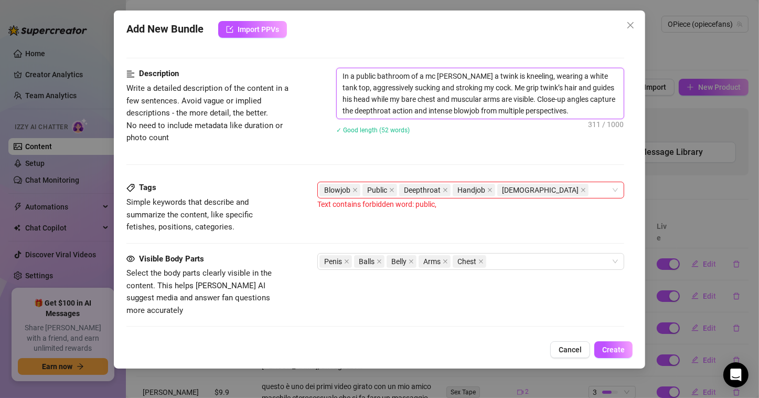
drag, startPoint x: 375, startPoint y: 77, endPoint x: 358, endPoint y: 79, distance: 17.0
click at [358, 79] on textarea "In a public bathroom of a mc [PERSON_NAME] a twink is kneeling, wearing a white…" at bounding box center [480, 93] width 287 height 50
type textarea "In a bathroom of a mc [PERSON_NAME] a twink is kneeling, wearing a white tank t…"
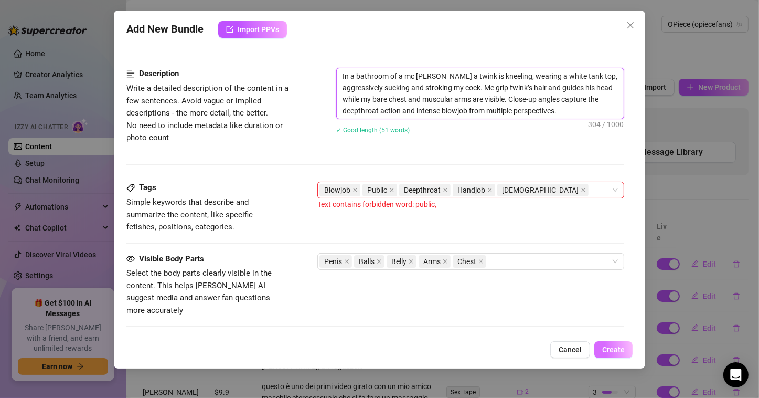
type textarea "In a bathroom of a mc [PERSON_NAME] a twink is kneeling, wearing a white tank t…"
click at [606, 352] on span "Create" at bounding box center [613, 349] width 23 height 8
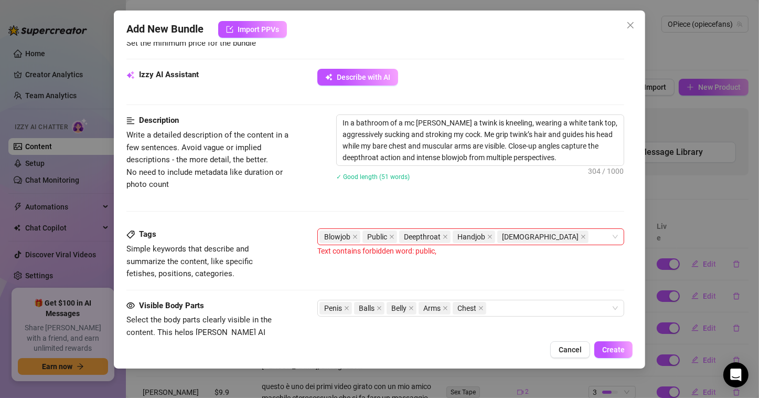
scroll to position [353, 0]
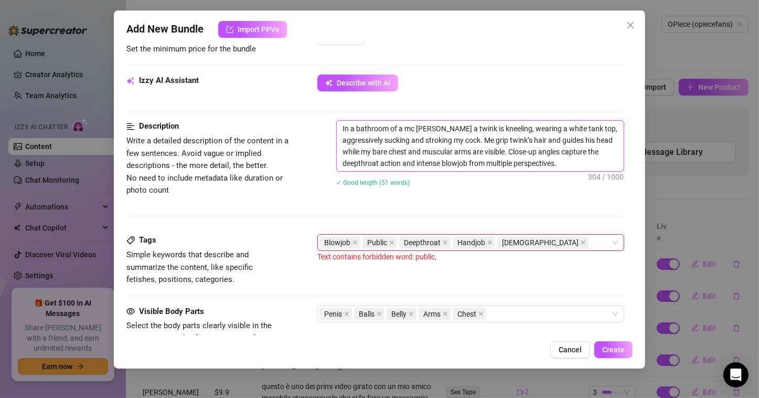
click at [524, 145] on textarea "In a bathroom of a mc [PERSON_NAME] a twink is kneeling, wearing a white tank t…" at bounding box center [480, 146] width 287 height 50
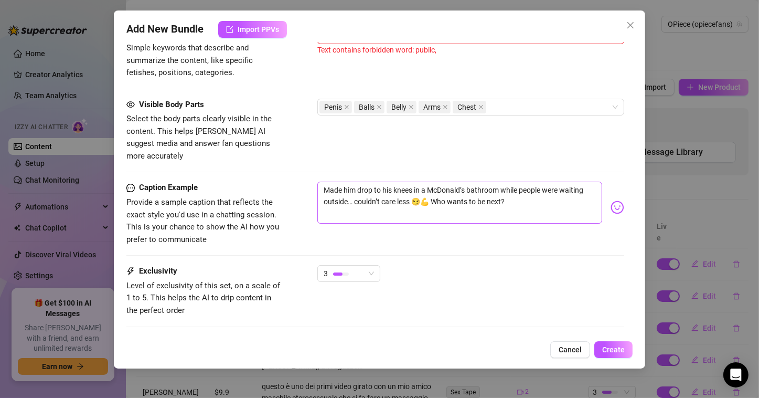
scroll to position [563, 0]
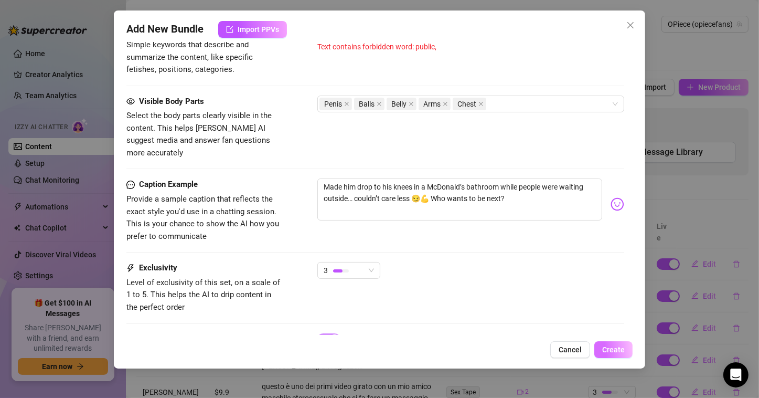
click at [615, 343] on button "Create" at bounding box center [614, 349] width 38 height 17
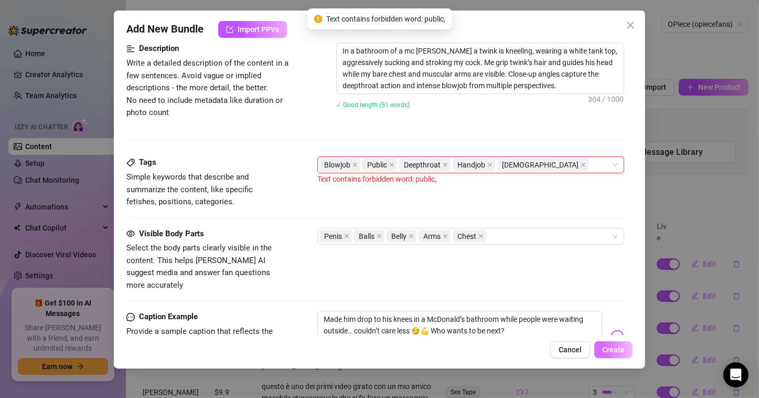
scroll to position [405, 0]
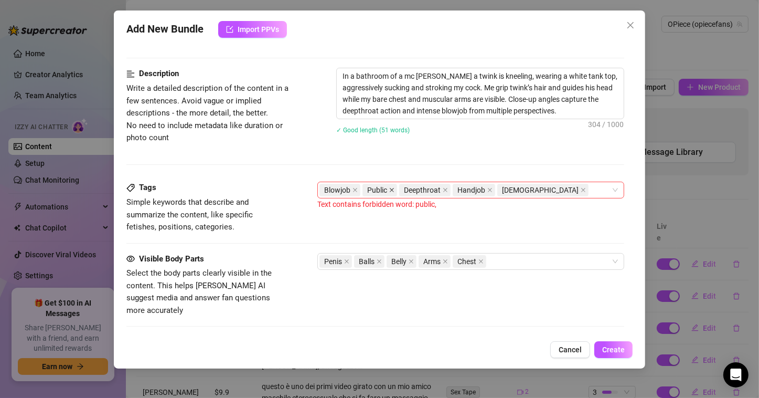
click at [392, 191] on span at bounding box center [391, 190] width 5 height 12
click at [521, 219] on div "Tags Simple keywords that describe and summarize the content, like specific fet…" at bounding box center [375, 207] width 498 height 51
click at [604, 346] on span "Create" at bounding box center [613, 349] width 23 height 8
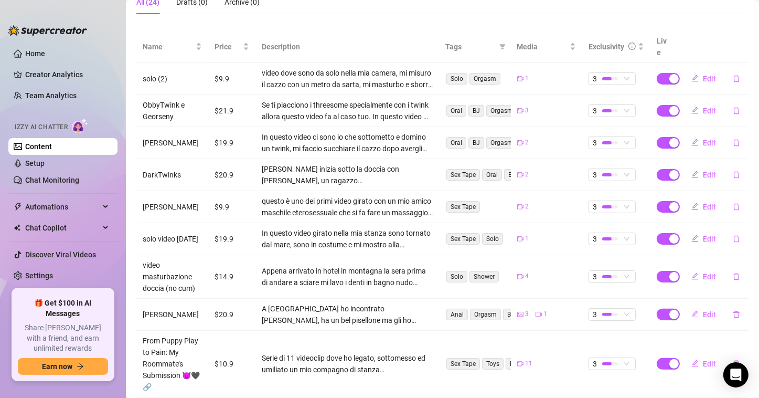
scroll to position [264, 0]
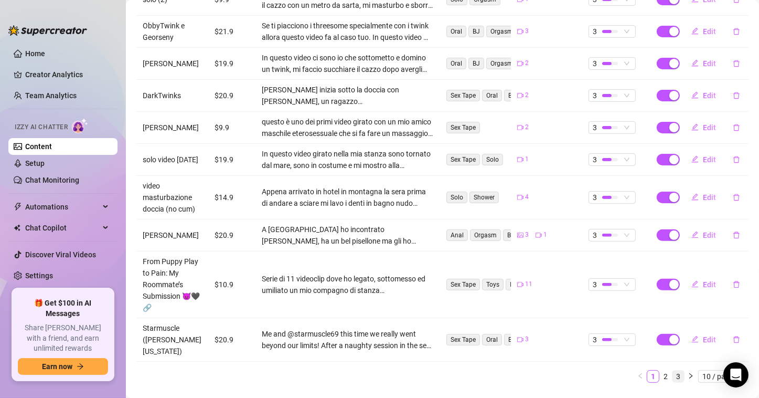
click at [673, 370] on link "3" at bounding box center [679, 376] width 12 height 12
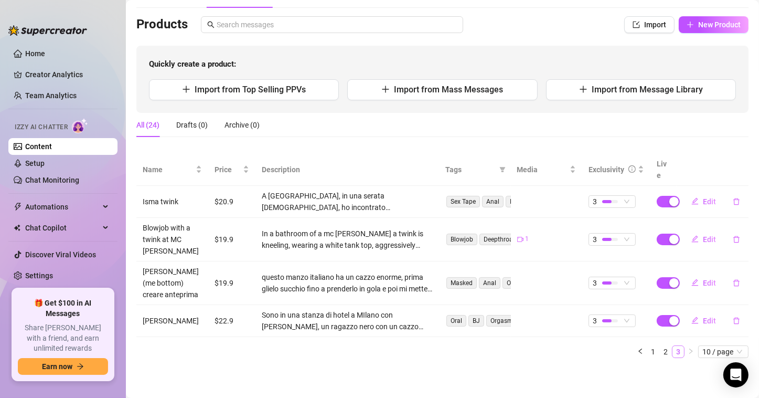
scroll to position [38, 0]
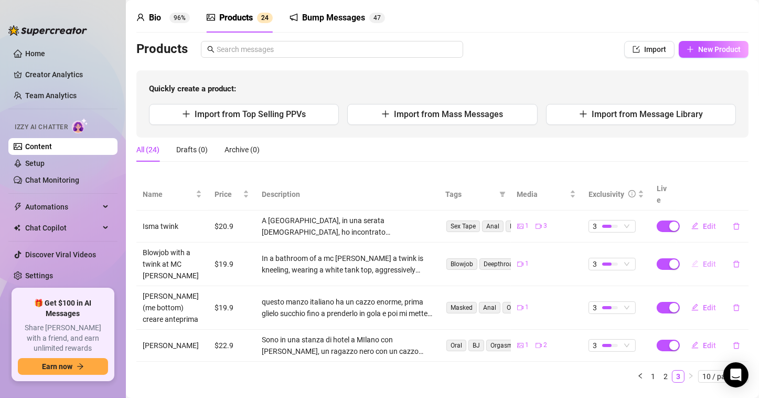
click at [697, 256] on button "Edit" at bounding box center [703, 264] width 41 height 17
type textarea "Made him drop to his knees in a McDonald’s bathroom while people were waiting o…"
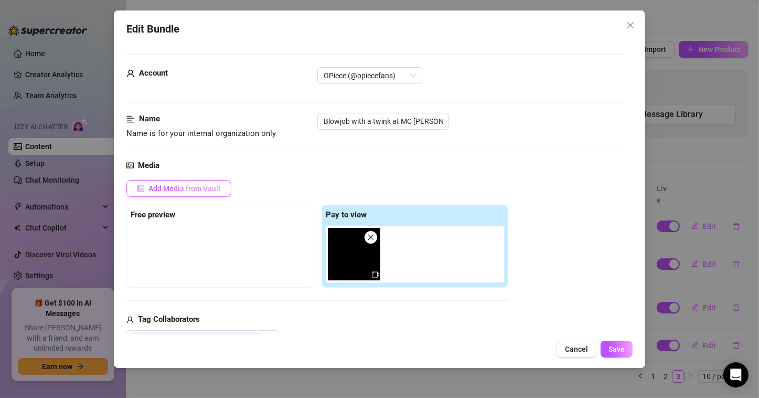
click at [188, 191] on span "Add Media from Vault" at bounding box center [185, 188] width 72 height 8
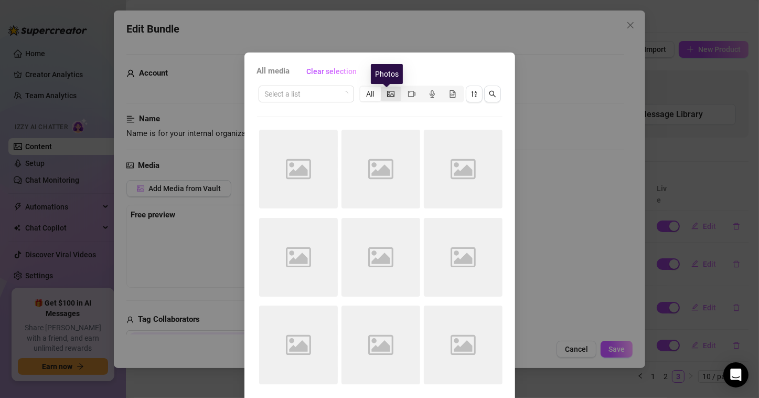
click at [388, 93] on icon "picture" at bounding box center [390, 94] width 7 height 6
click at [384, 88] on input "segmented control" at bounding box center [384, 88] width 0 height 0
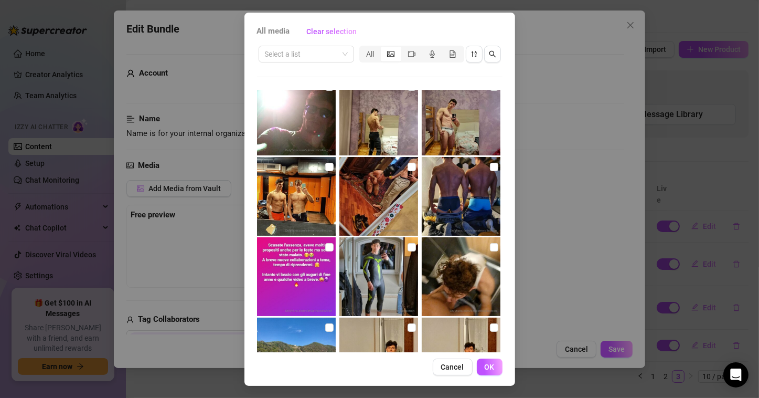
scroll to position [2841, 0]
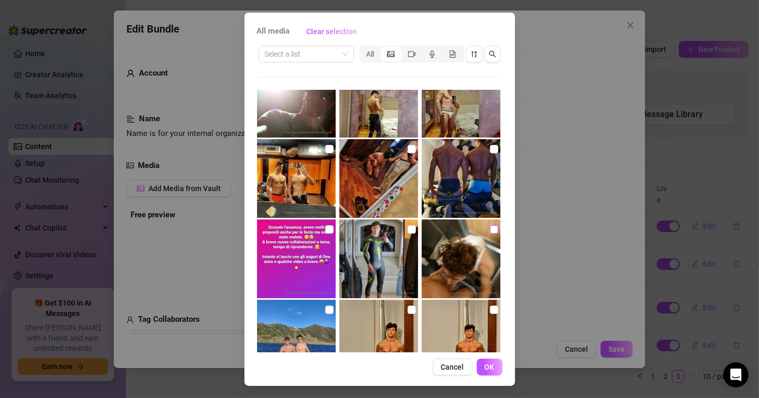
click at [490, 231] on input "checkbox" at bounding box center [494, 229] width 8 height 8
checkbox input "true"
click at [489, 364] on span "OK" at bounding box center [490, 367] width 10 height 8
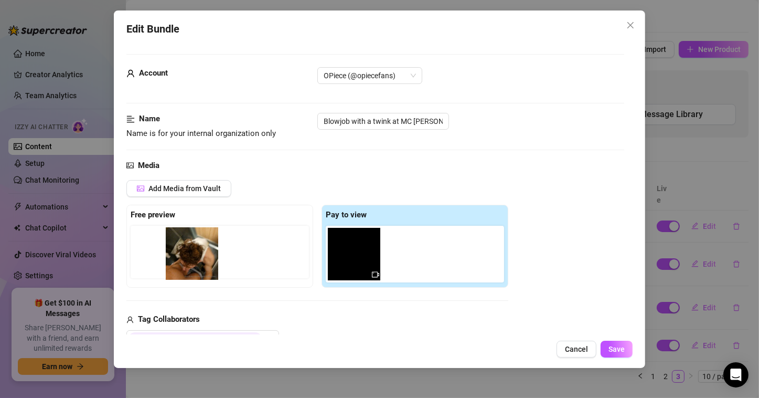
drag, startPoint x: 418, startPoint y: 260, endPoint x: 196, endPoint y: 260, distance: 221.5
click at [196, 260] on div "Free preview Pay to view" at bounding box center [317, 246] width 382 height 83
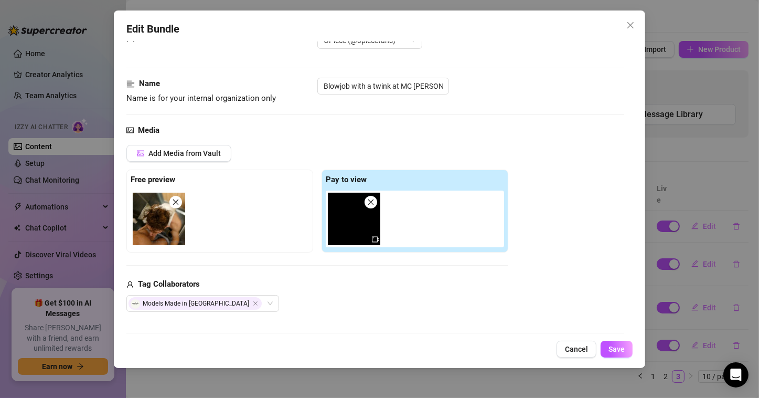
scroll to position [52, 0]
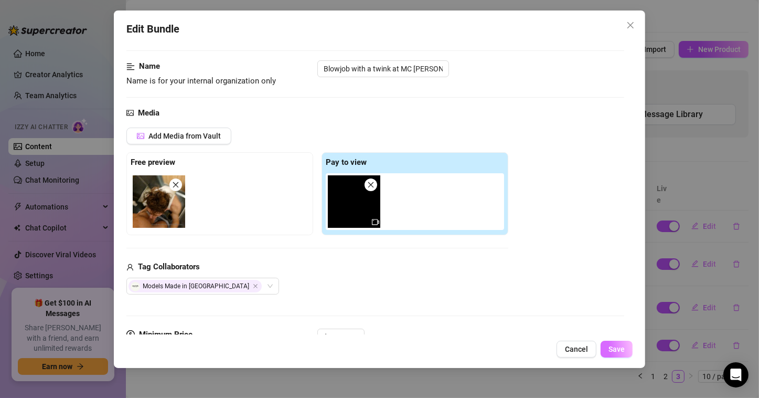
click at [616, 346] on span "Save" at bounding box center [617, 349] width 16 height 8
